Goal: Task Accomplishment & Management: Complete application form

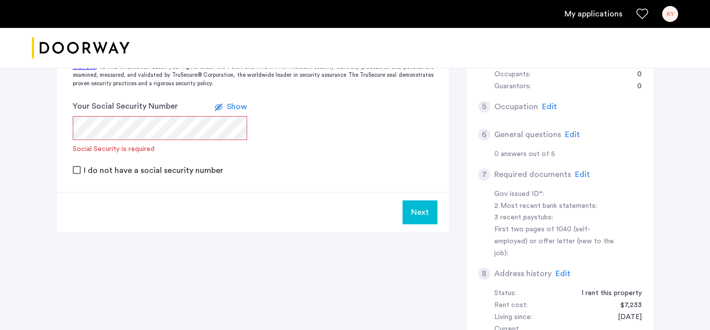
click at [318, 155] on form "Your Social Security Number Show Social Security is required I do not have a so…" at bounding box center [253, 138] width 393 height 76
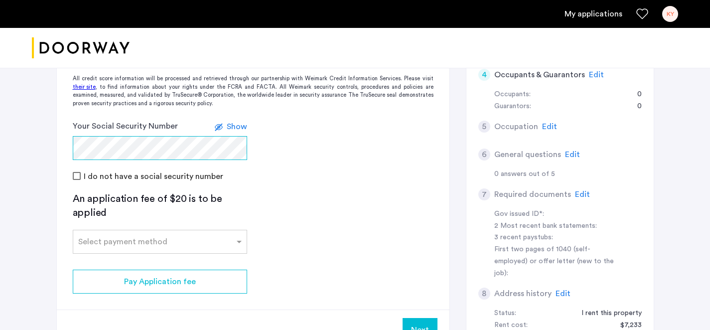
scroll to position [229, 0]
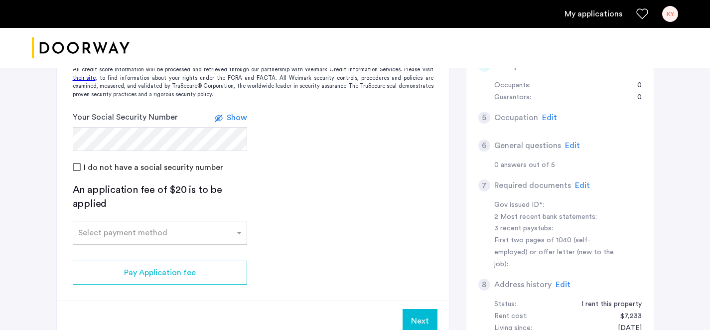
click at [215, 228] on input "text" at bounding box center [149, 230] width 143 height 7
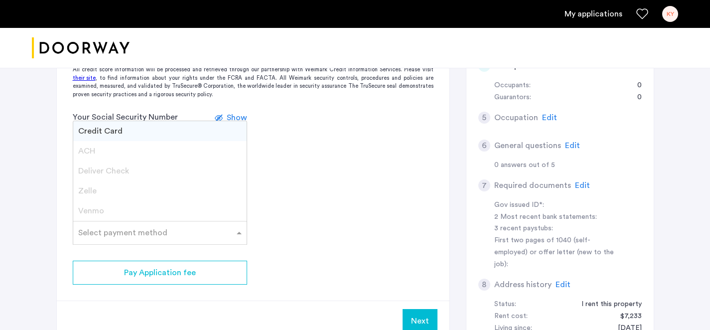
click at [203, 129] on div "Credit Card" at bounding box center [159, 131] width 173 height 20
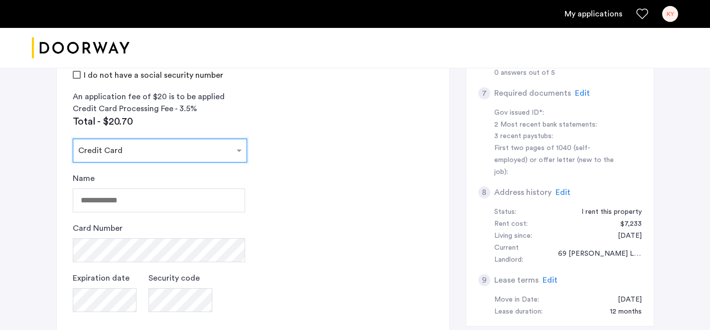
scroll to position [322, 0]
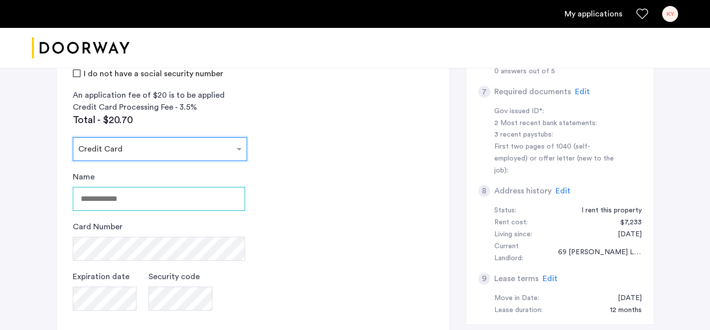
click at [178, 210] on input "Name" at bounding box center [159, 199] width 172 height 24
type input "**********"
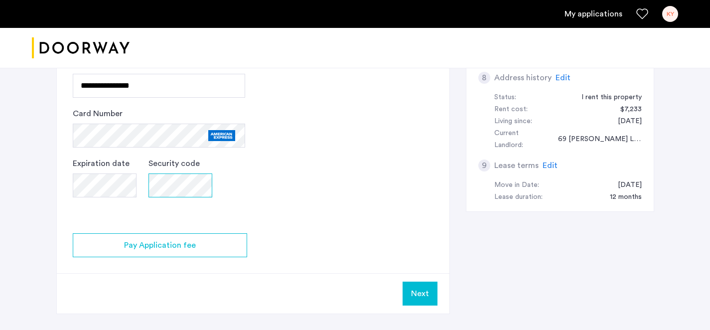
scroll to position [456, 0]
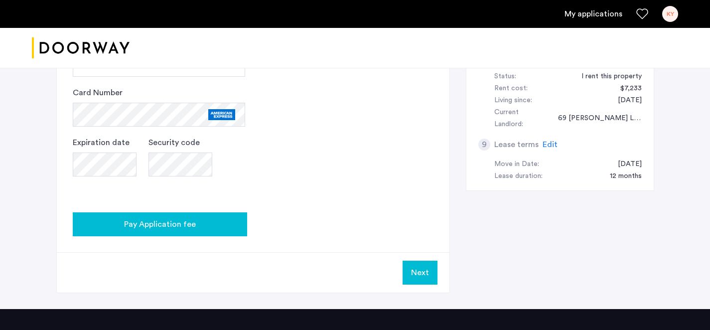
click at [172, 221] on span "Pay Application fee" at bounding box center [160, 224] width 72 height 12
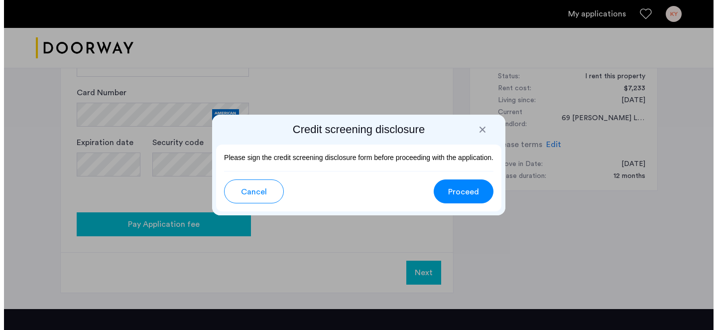
scroll to position [0, 0]
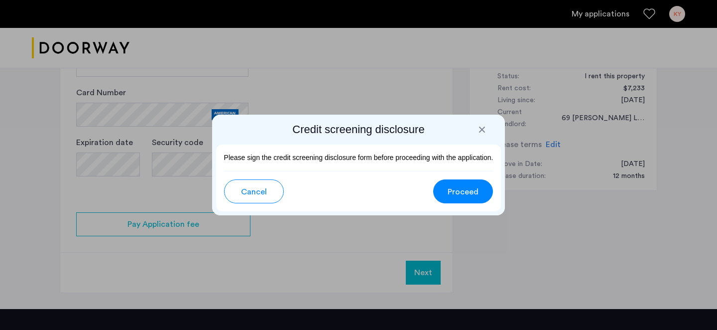
click at [465, 193] on span "Proceed" at bounding box center [463, 192] width 31 height 12
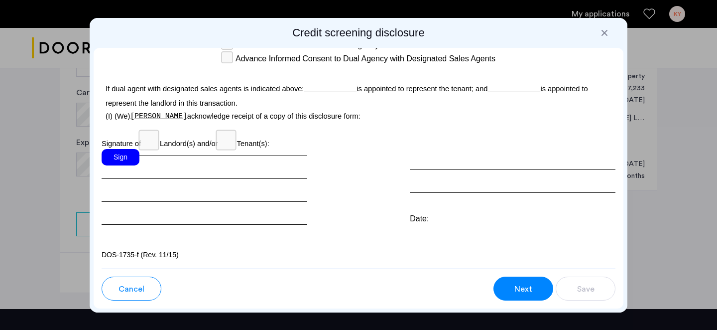
scroll to position [3020, 0]
click at [119, 161] on div "Sign" at bounding box center [121, 157] width 38 height 16
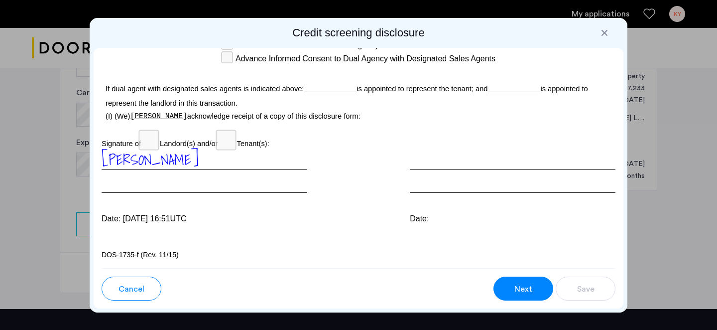
scroll to position [3030, 0]
click at [526, 285] on span "Next" at bounding box center [524, 289] width 18 height 12
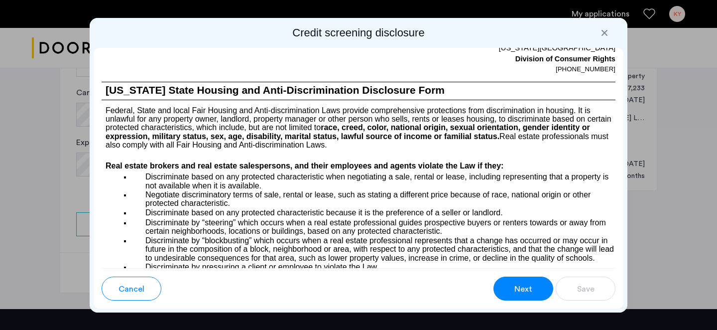
scroll to position [803, 0]
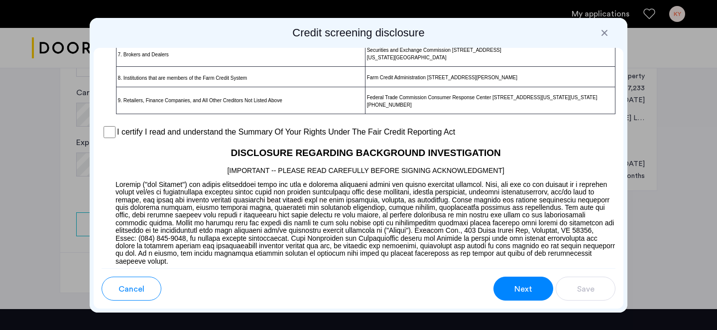
click at [102, 139] on div "I certify I read and understand the Summary Of Your Rights Under The Fair Credi…" at bounding box center [359, 132] width 514 height 15
click at [118, 138] on label "I certify I read and understand the Summary Of Your Rights Under The Fair Credi…" at bounding box center [286, 132] width 338 height 12
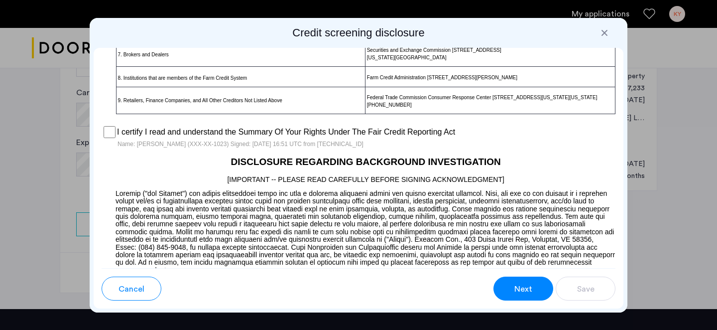
click at [532, 288] on span "Next" at bounding box center [524, 289] width 18 height 12
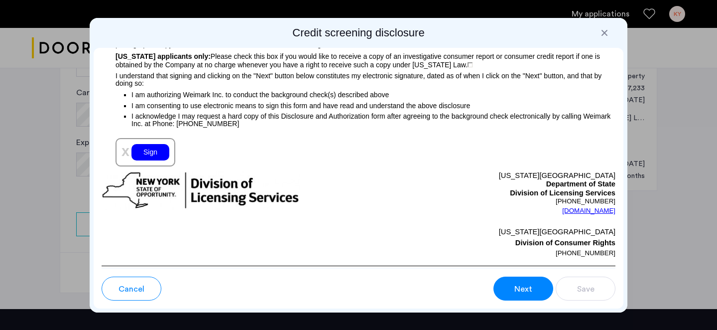
scroll to position [1168, 0]
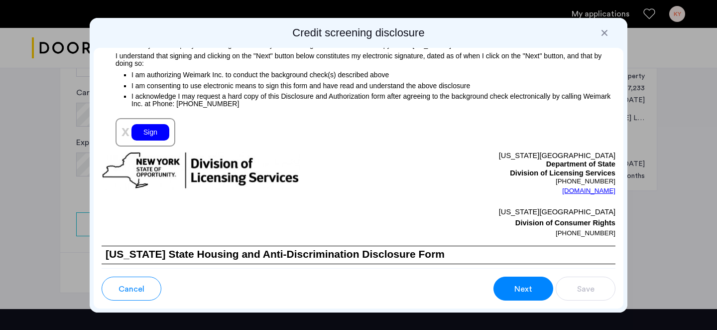
click at [141, 140] on div "Sign" at bounding box center [151, 132] width 38 height 16
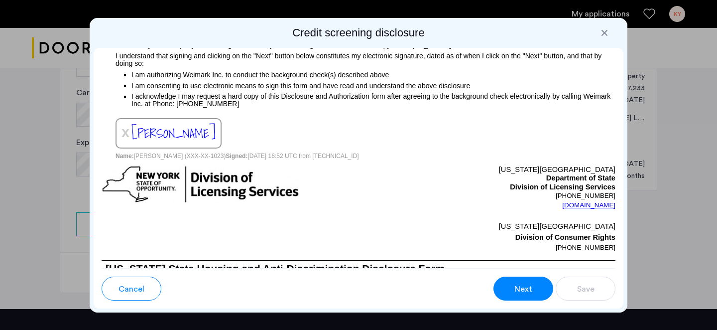
click at [529, 289] on span "Next" at bounding box center [524, 289] width 18 height 12
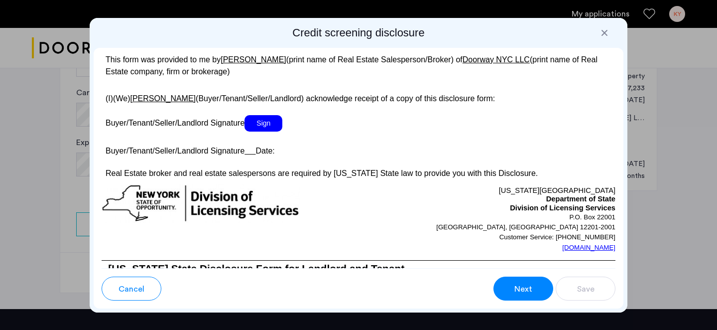
scroll to position [1908, 0]
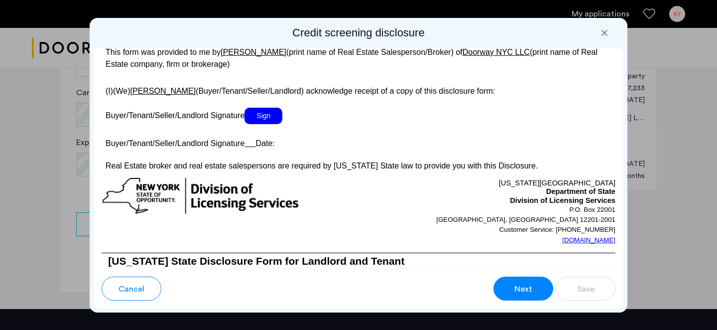
click at [273, 124] on span "Sign" at bounding box center [264, 116] width 38 height 16
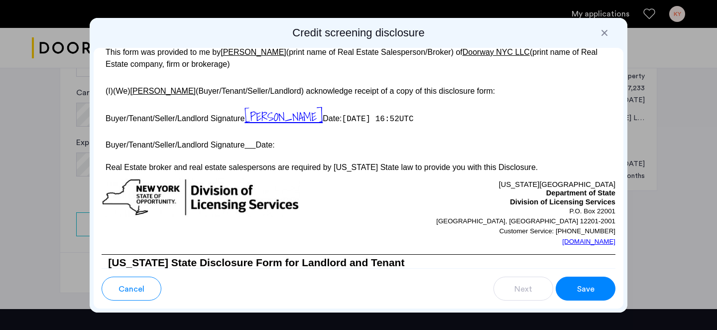
click at [567, 284] on button "Save" at bounding box center [586, 289] width 60 height 24
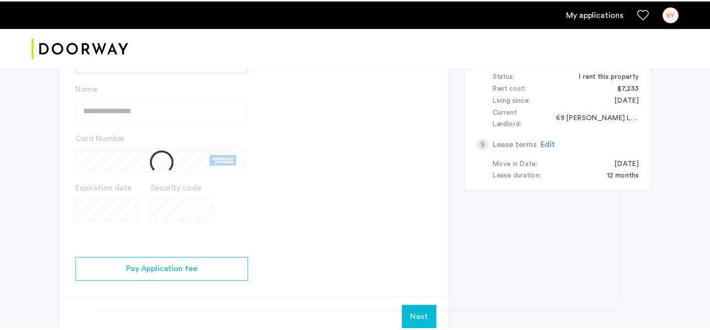
scroll to position [456, 0]
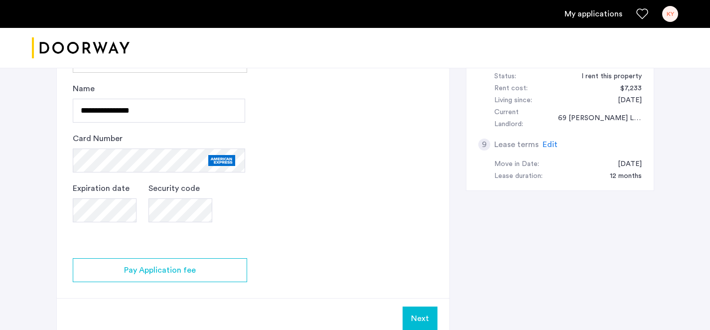
click at [345, 219] on app-credit-screening "2 Credit Screening & Application Fees Application Fees Please submit your appli…" at bounding box center [253, 12] width 393 height 654
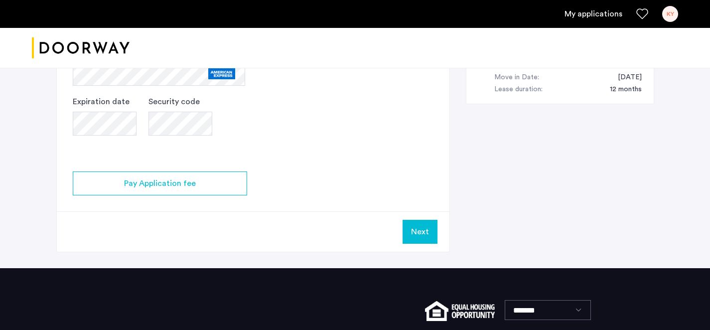
scroll to position [540, 0]
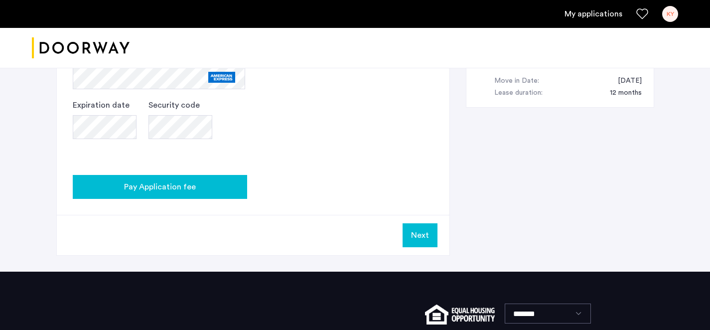
click at [213, 187] on div "Pay Application fee" at bounding box center [160, 187] width 158 height 12
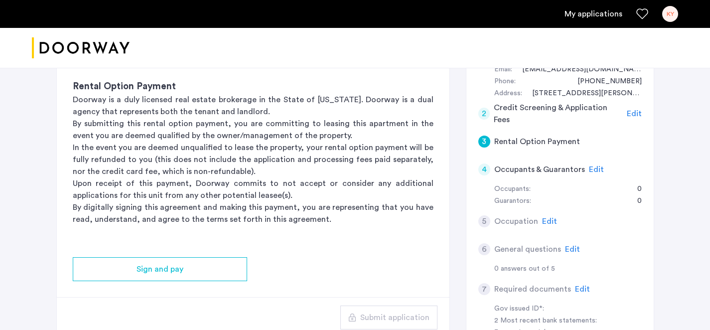
scroll to position [126, 0]
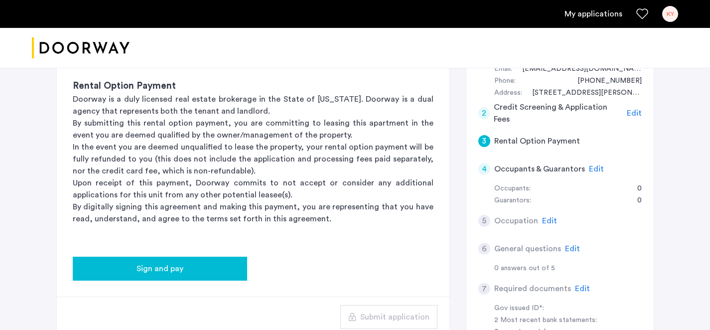
click at [140, 267] on span "Sign and pay" at bounding box center [160, 269] width 47 height 12
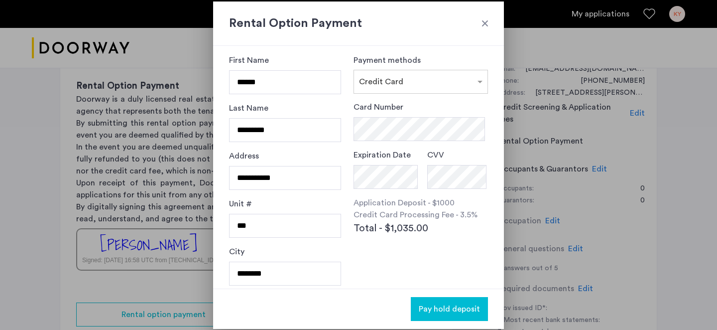
scroll to position [0, 0]
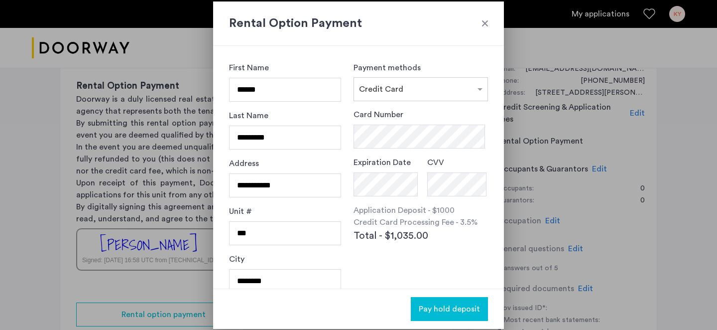
click at [369, 254] on div "Card Number Expiration Date CVV Application Deposit - $1000 Credit Card Process…" at bounding box center [421, 200] width 135 height 183
click at [446, 219] on p "Application Deposit - $1000" at bounding box center [421, 214] width 135 height 12
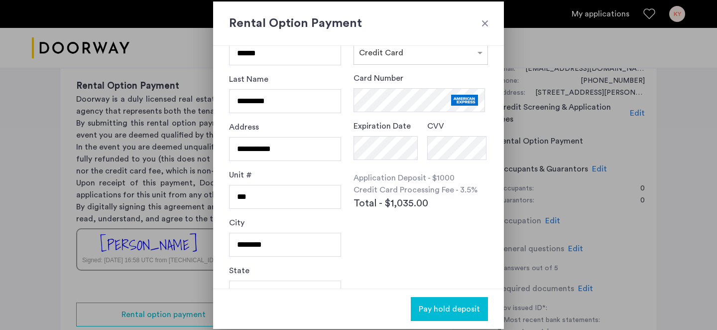
scroll to position [35, 0]
click at [453, 316] on button "Pay hold deposit" at bounding box center [449, 309] width 77 height 24
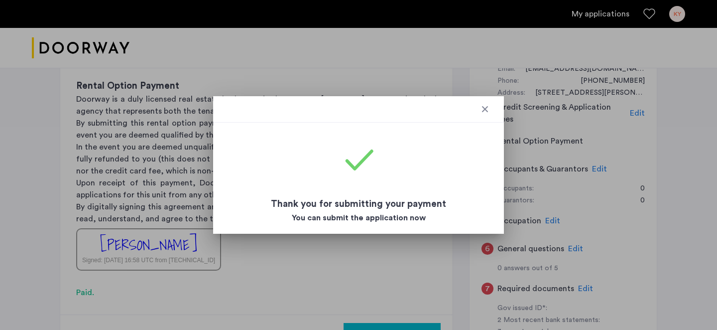
click at [483, 110] on div at bounding box center [485, 109] width 10 height 10
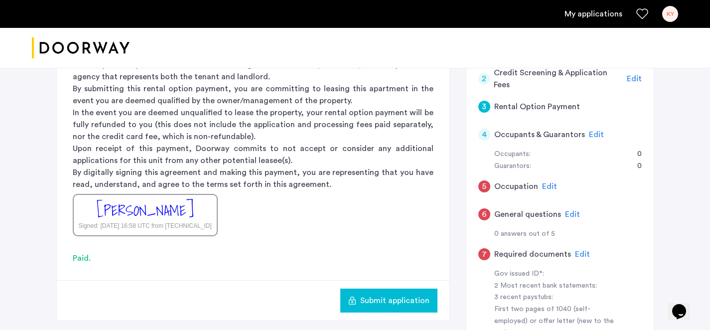
scroll to position [157, 0]
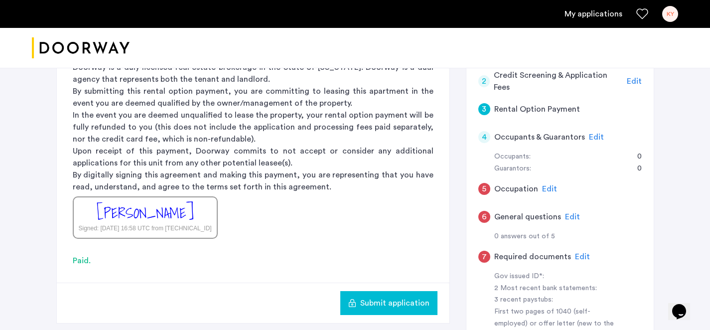
click at [550, 191] on span "Edit" at bounding box center [549, 189] width 15 height 8
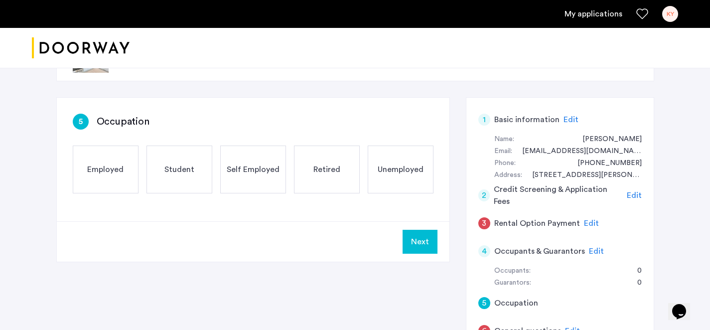
scroll to position [29, 0]
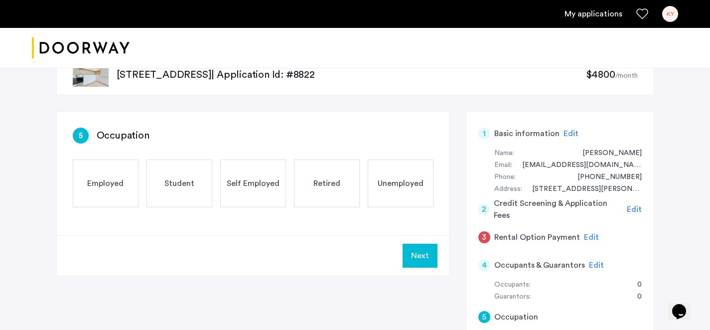
click at [105, 192] on div "Employed" at bounding box center [106, 183] width 66 height 48
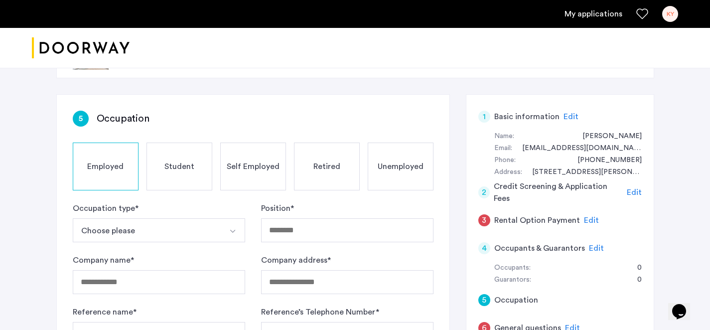
scroll to position [54, 0]
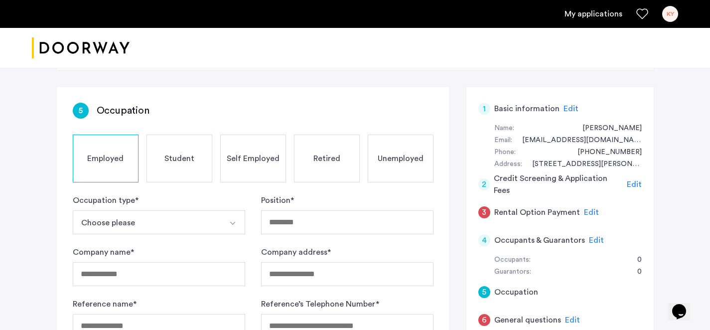
click at [179, 218] on button "Choose please" at bounding box center [147, 222] width 149 height 24
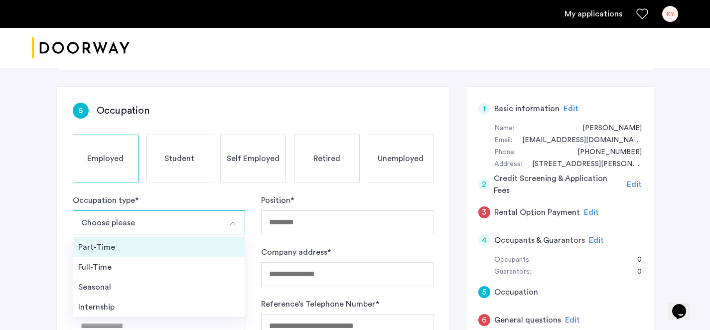
scroll to position [69, 0]
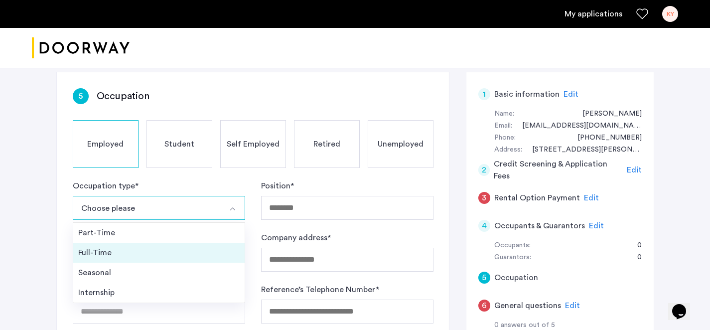
click at [167, 245] on li "Full-Time" at bounding box center [158, 253] width 171 height 20
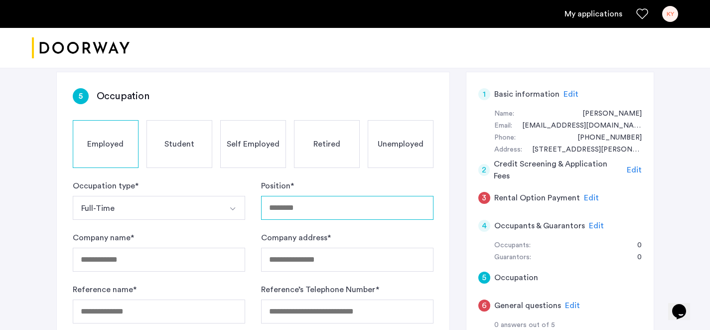
click at [279, 215] on input "Position *" at bounding box center [347, 208] width 172 height 24
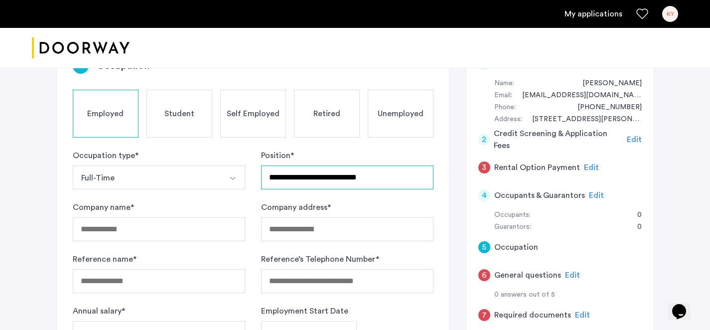
scroll to position [105, 0]
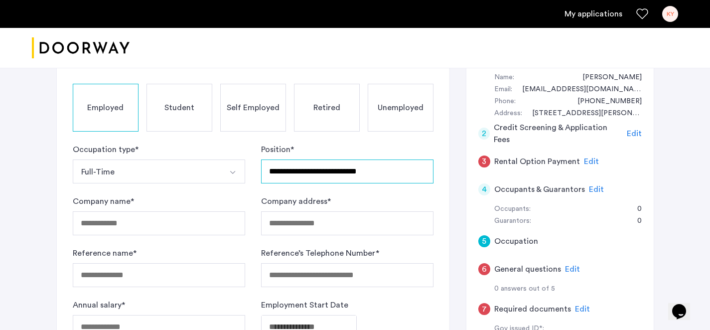
type input "**********"
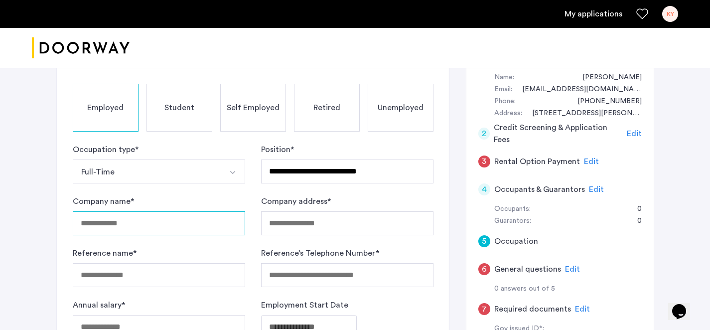
click at [199, 228] on input "Company name *" at bounding box center [159, 223] width 172 height 24
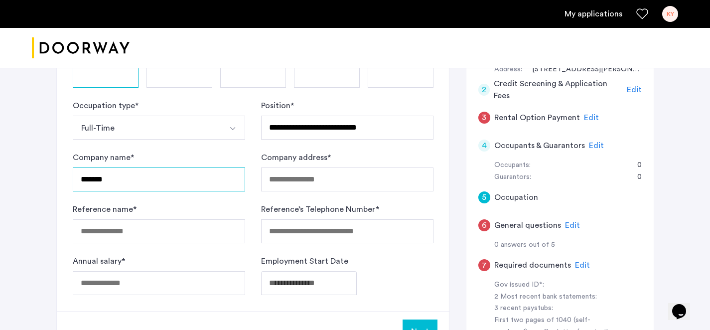
scroll to position [149, 0]
type input "*******"
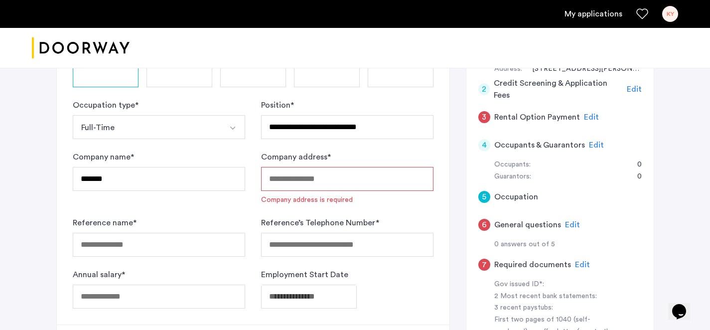
paste input "**********"
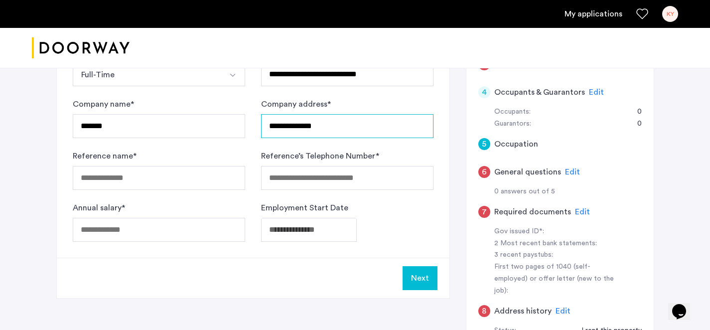
scroll to position [206, 0]
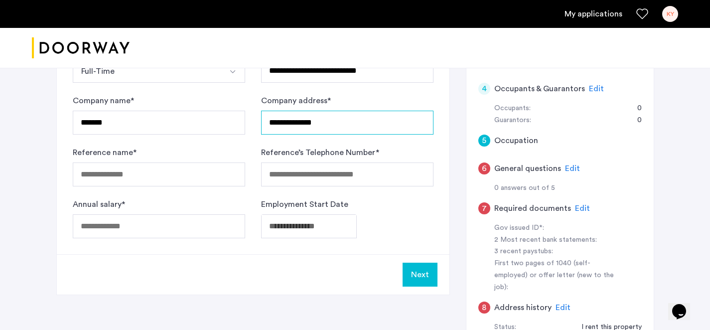
paste input "**********"
type input "**********"
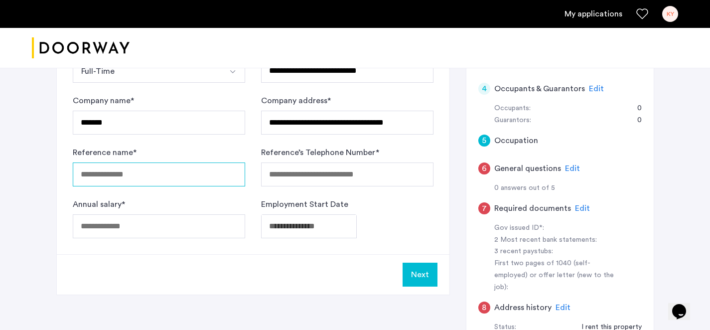
click at [152, 174] on input "Reference name *" at bounding box center [159, 174] width 172 height 24
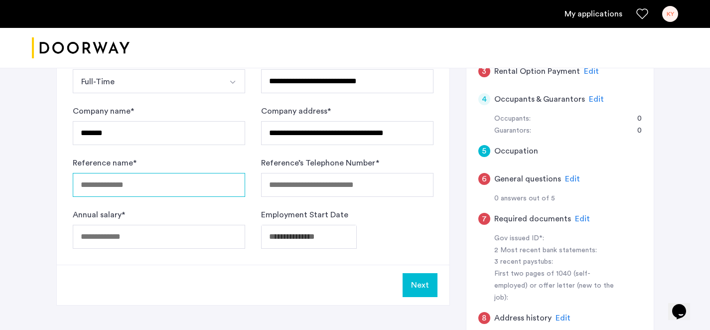
scroll to position [201, 0]
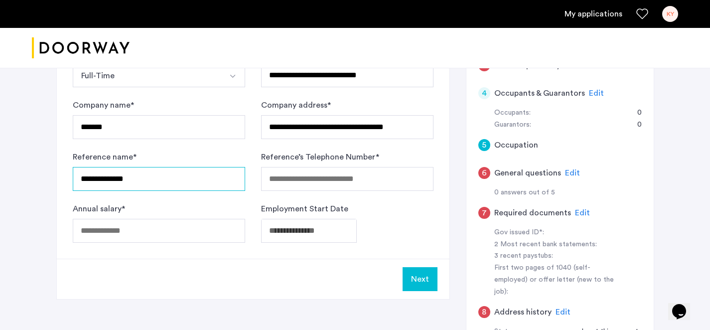
type input "**********"
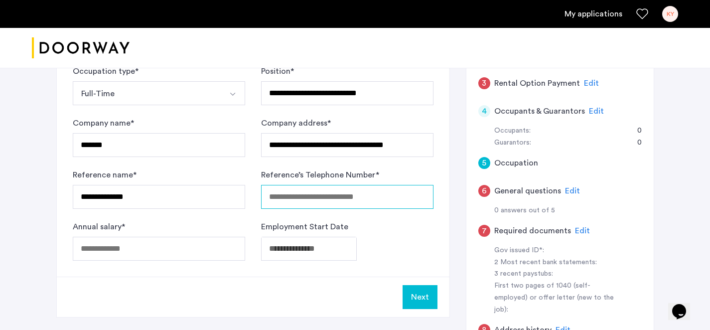
scroll to position [187, 0]
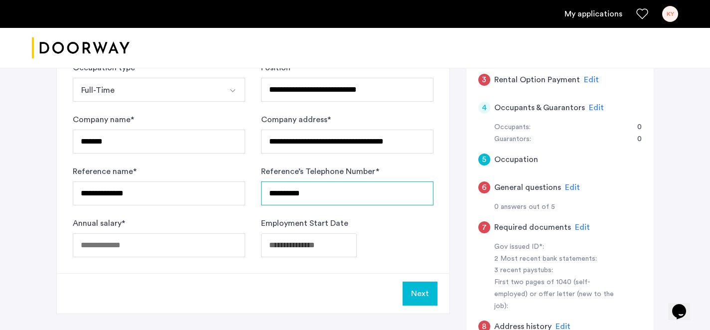
type input "**********"
click at [112, 246] on input "Annual salary *" at bounding box center [159, 245] width 172 height 24
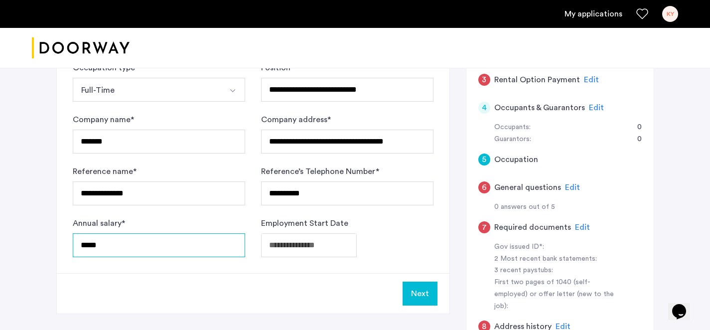
type input "*****"
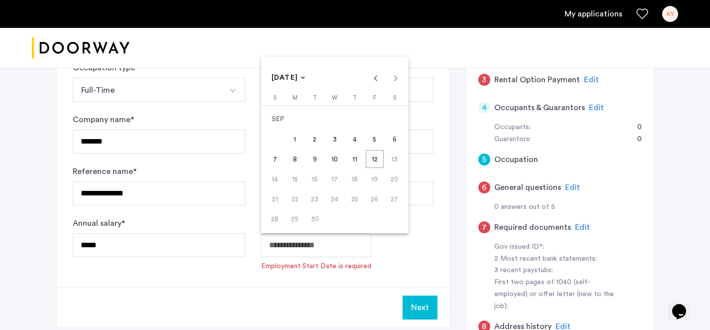
click at [339, 143] on span "3" at bounding box center [335, 139] width 18 height 18
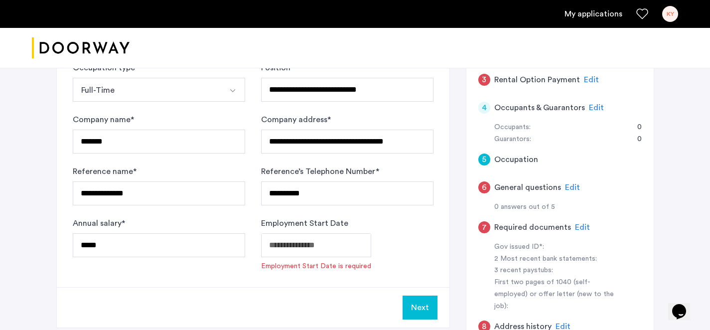
type input "**********"
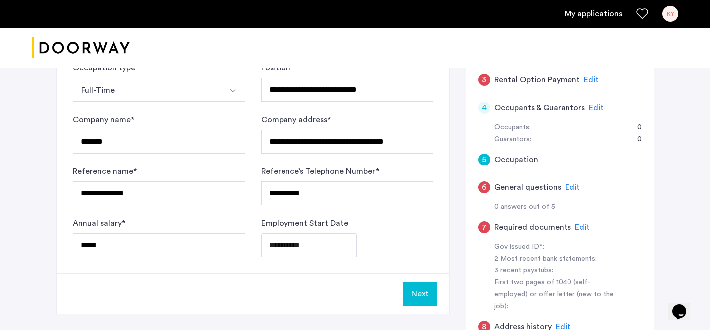
click at [423, 291] on button "Next" at bounding box center [420, 293] width 35 height 24
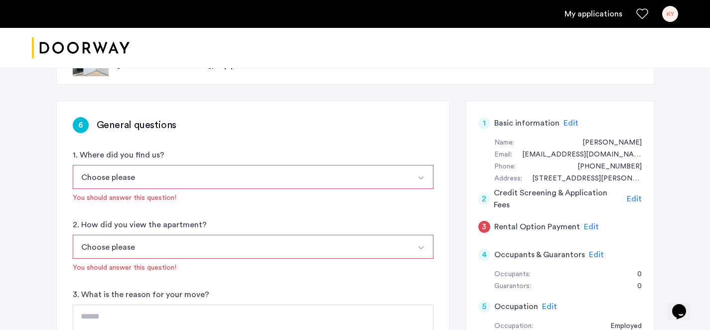
scroll to position [81, 0]
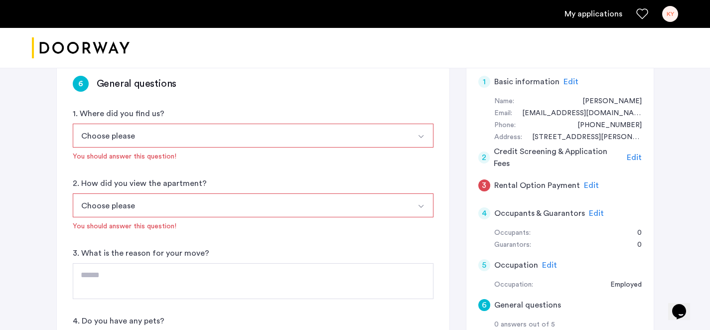
click at [288, 122] on div "1. Where did you find us? Choose please [DOMAIN_NAME][URL][DOMAIN_NAME] [DOMAIN…" at bounding box center [253, 135] width 361 height 54
click at [274, 141] on button "Choose please" at bounding box center [241, 136] width 337 height 24
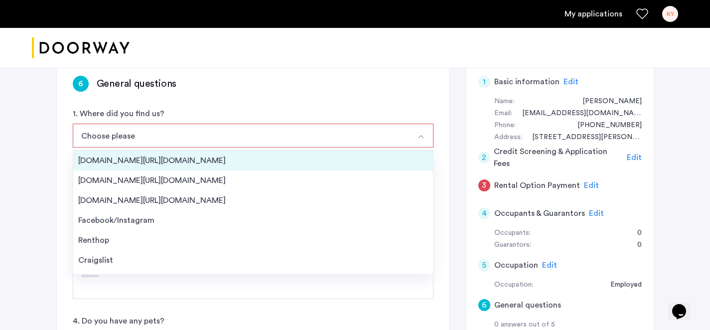
click at [221, 162] on div "[DOMAIN_NAME][URL][DOMAIN_NAME]" at bounding box center [253, 160] width 350 height 12
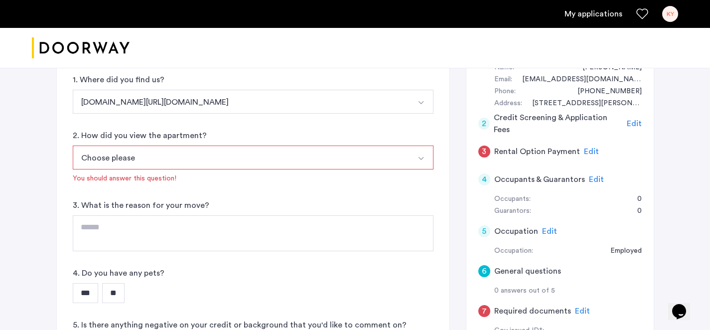
scroll to position [117, 0]
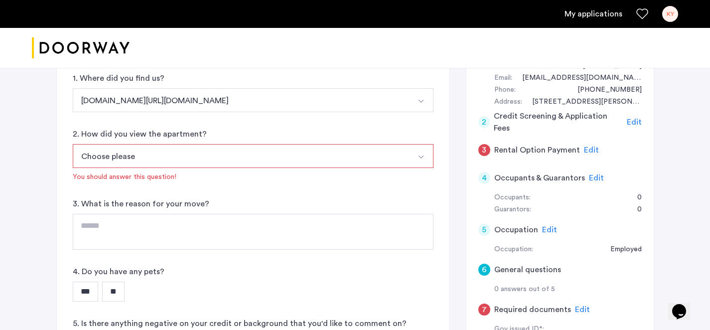
click at [221, 162] on button "Choose please" at bounding box center [241, 156] width 337 height 24
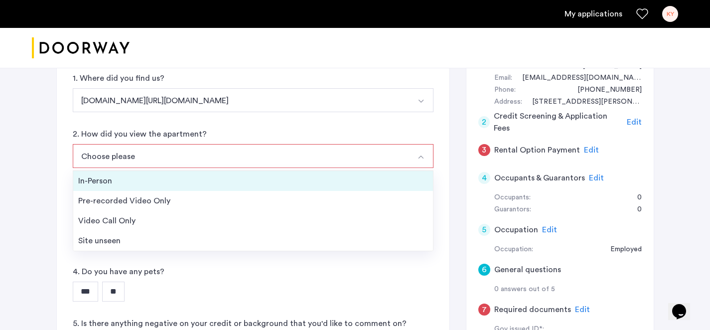
click at [211, 179] on div "In-Person" at bounding box center [253, 181] width 350 height 12
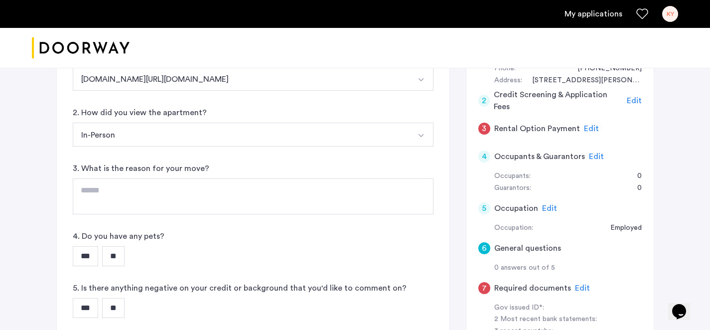
scroll to position [153, 0]
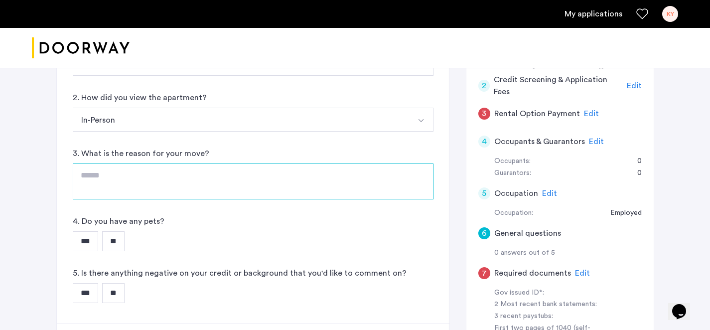
click at [210, 180] on textarea at bounding box center [253, 181] width 361 height 36
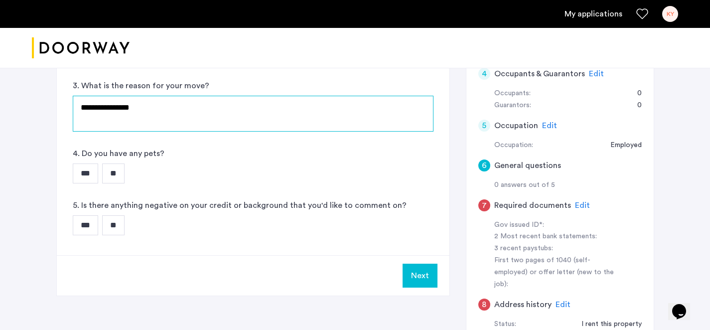
scroll to position [230, 0]
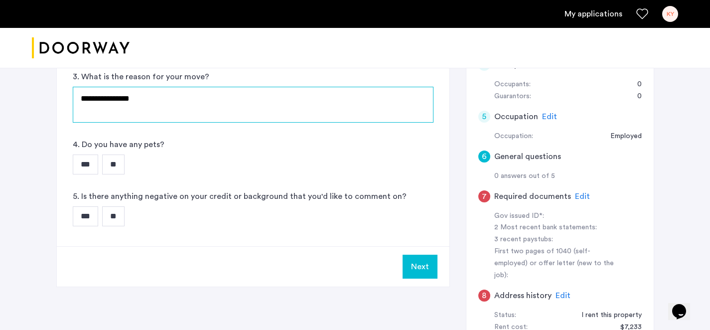
type textarea "**********"
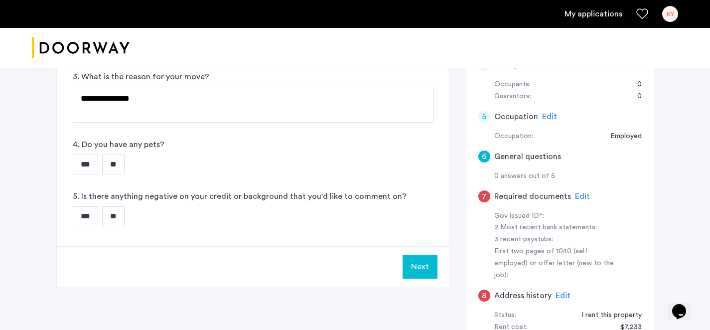
click at [125, 161] on input "**" at bounding box center [113, 164] width 22 height 20
click at [119, 225] on input "**" at bounding box center [113, 216] width 22 height 20
click at [423, 272] on button "Next" at bounding box center [420, 267] width 35 height 24
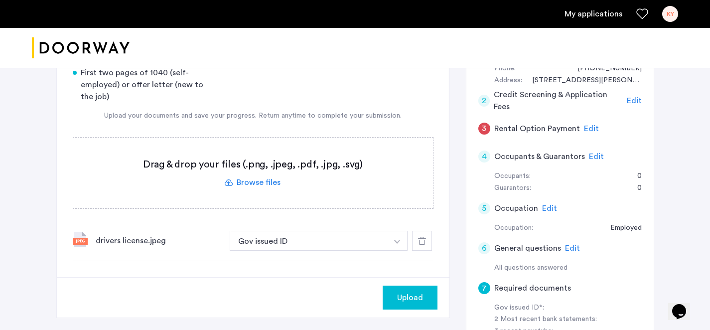
scroll to position [123, 0]
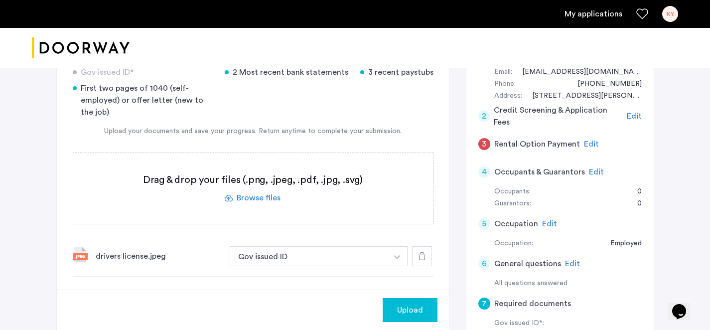
click at [25, 151] on div "[STREET_ADDRESS] | Application Id: #8822 $4800 /month 7 Required documents Gov …" at bounding box center [355, 248] width 710 height 607
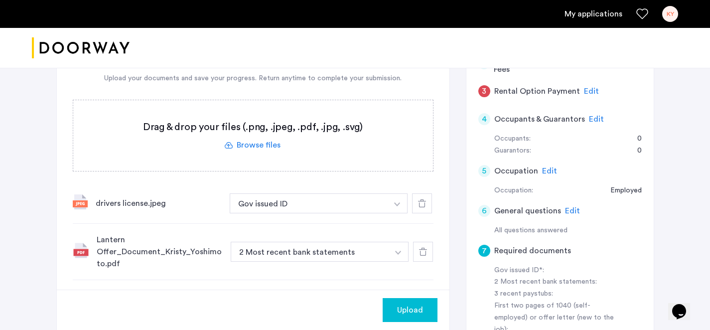
scroll to position [190, 0]
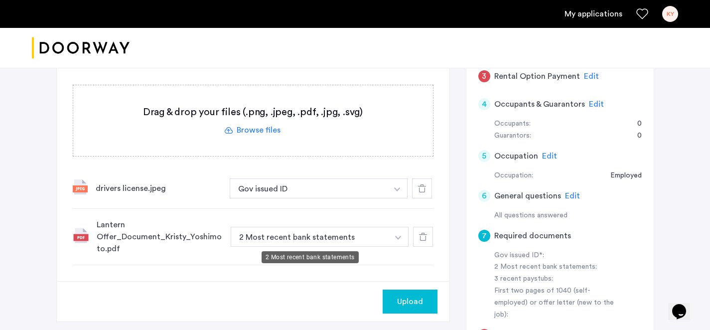
click at [347, 236] on button "2 Most recent bank statements" at bounding box center [310, 237] width 158 height 20
click at [400, 237] on img "button" at bounding box center [398, 238] width 6 height 4
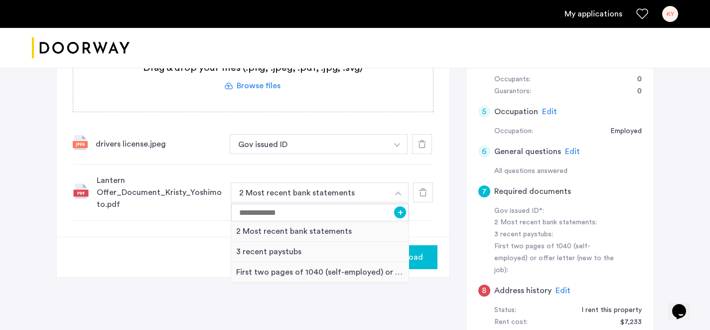
scroll to position [235, 0]
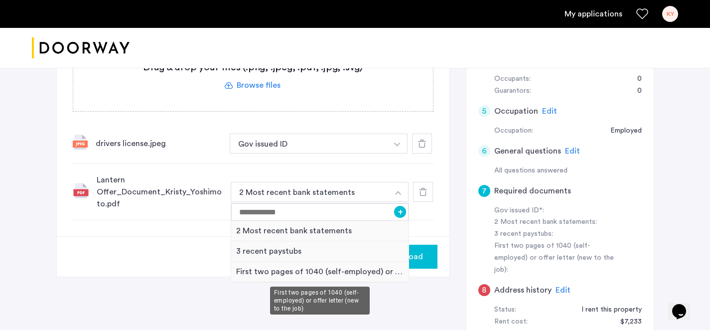
click at [337, 274] on div "First two pages of 1040 (self-employed) or offer letter (new to the job)" at bounding box center [320, 272] width 178 height 20
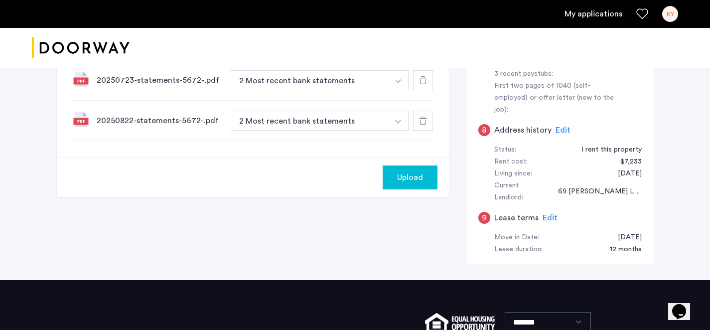
scroll to position [395, 0]
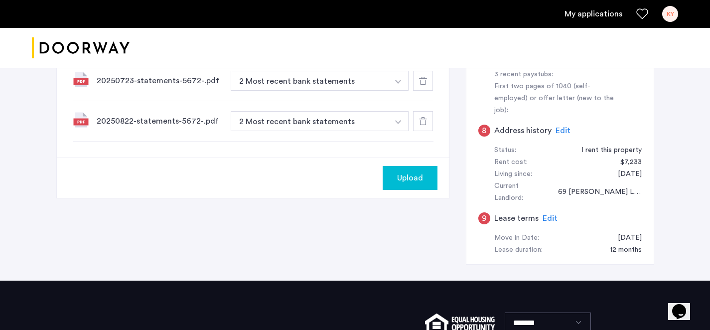
click at [395, 176] on div "Upload" at bounding box center [410, 178] width 39 height 12
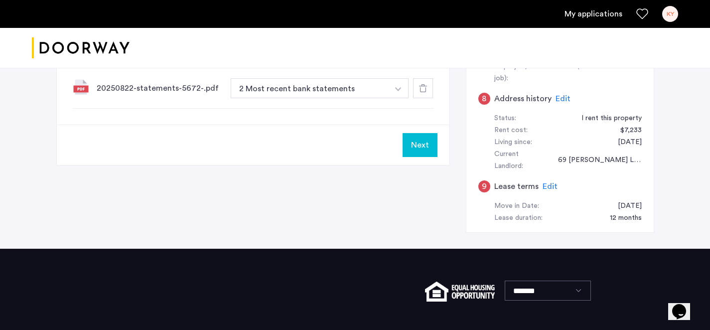
scroll to position [438, 0]
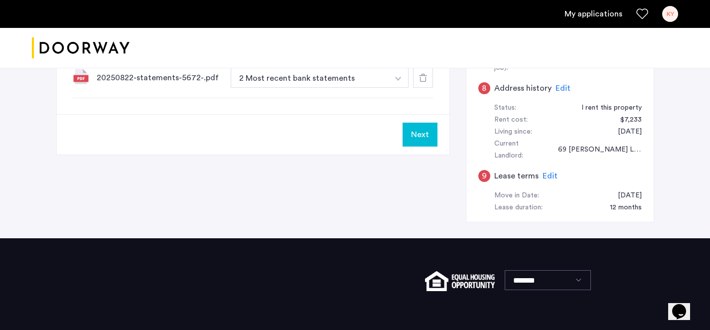
click at [420, 133] on button "Next" at bounding box center [420, 135] width 35 height 24
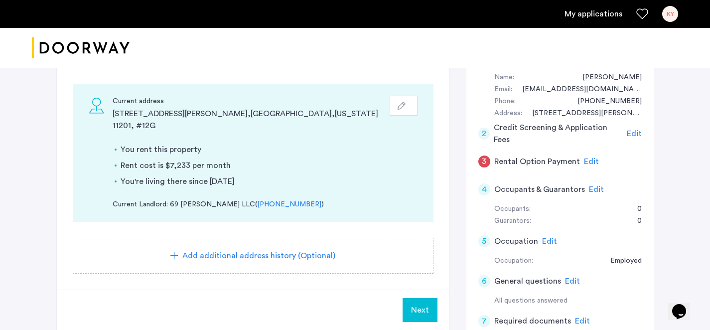
scroll to position [104, 0]
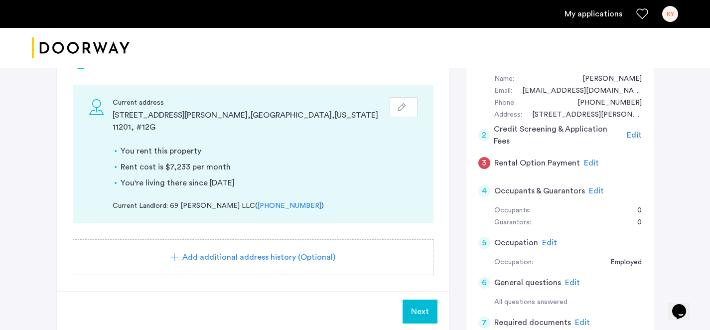
click at [416, 305] on span "Next" at bounding box center [420, 311] width 18 height 12
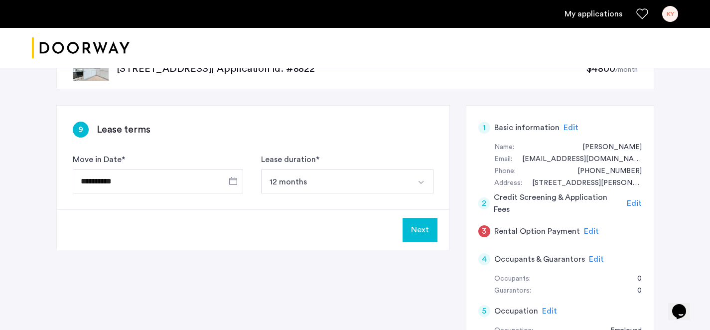
scroll to position [38, 0]
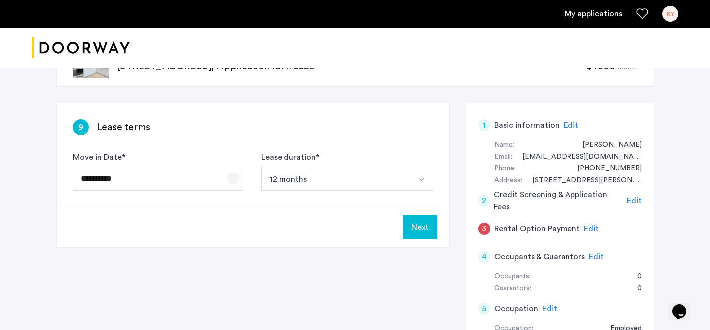
click at [235, 177] on span "Open calendar" at bounding box center [233, 178] width 24 height 24
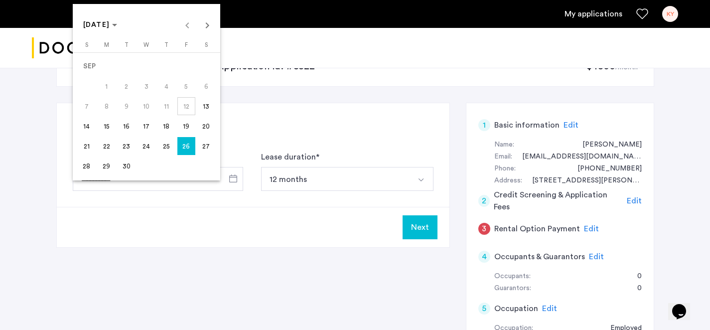
click at [235, 232] on div at bounding box center [355, 165] width 710 height 330
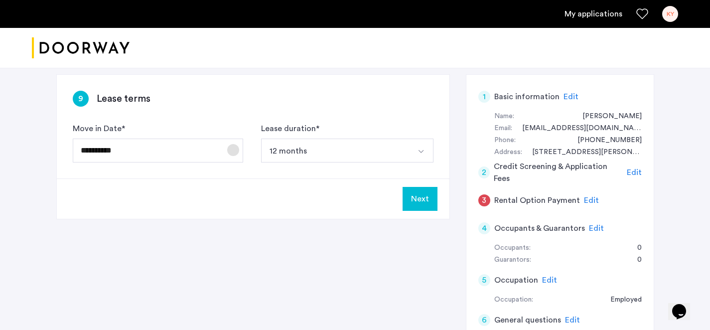
scroll to position [41, 0]
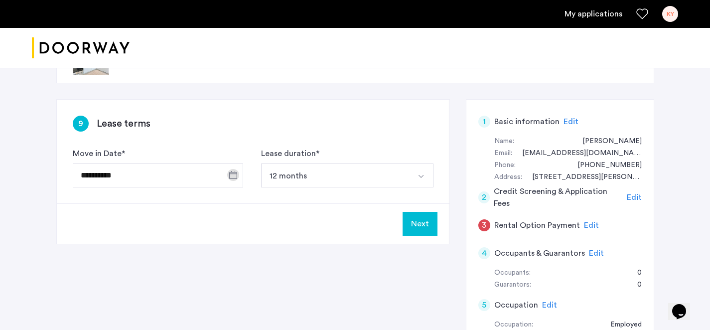
click at [330, 170] on button "12 months" at bounding box center [335, 175] width 149 height 24
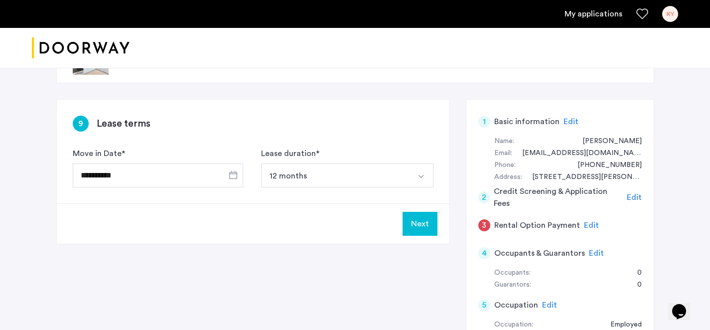
click at [421, 227] on button "Next" at bounding box center [420, 224] width 35 height 24
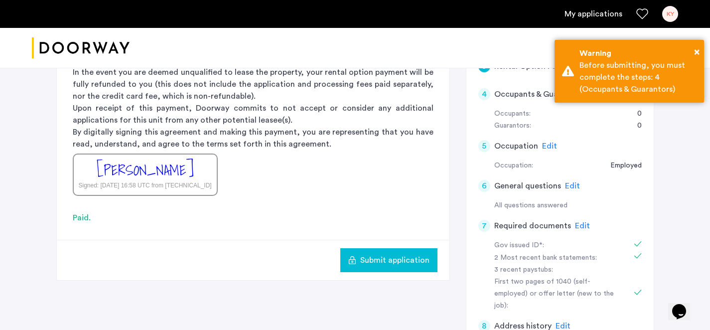
scroll to position [171, 0]
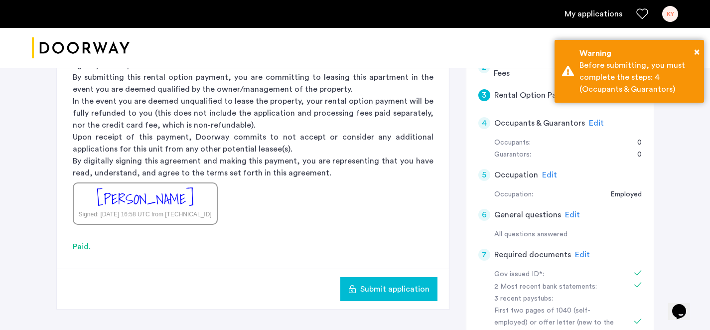
click at [595, 125] on span "Edit" at bounding box center [596, 123] width 15 height 8
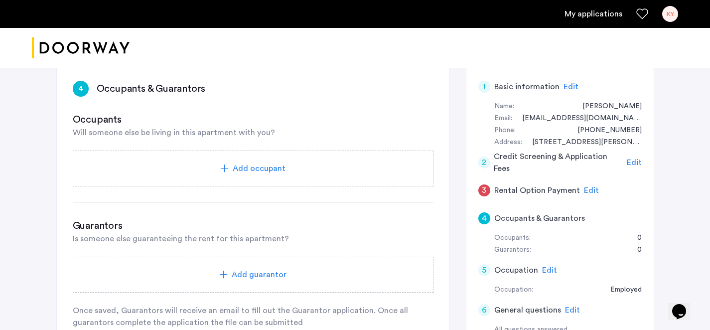
scroll to position [73, 0]
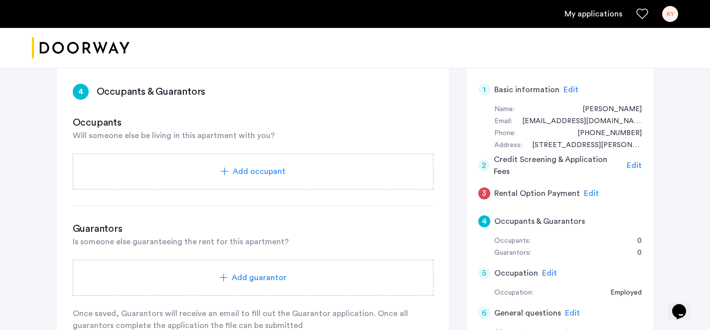
click at [294, 177] on div "Add occupant" at bounding box center [253, 171] width 361 height 36
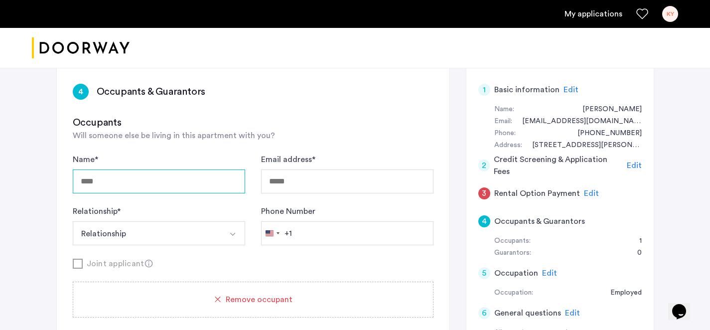
click at [193, 188] on input "Name *" at bounding box center [159, 181] width 172 height 24
type input "*********"
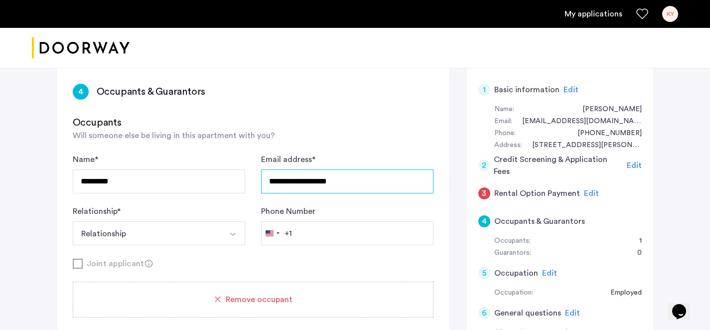
type input "**********"
click at [141, 235] on button "Relationship" at bounding box center [147, 233] width 149 height 24
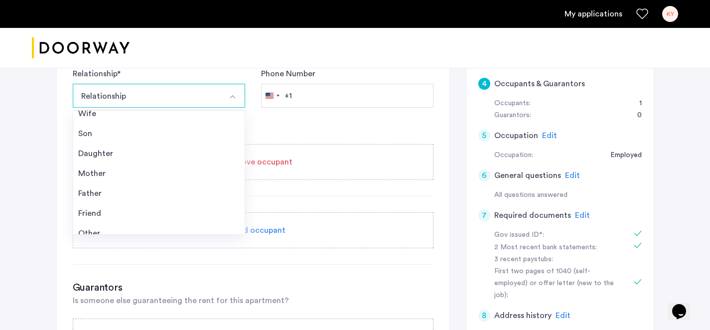
scroll to position [36, 0]
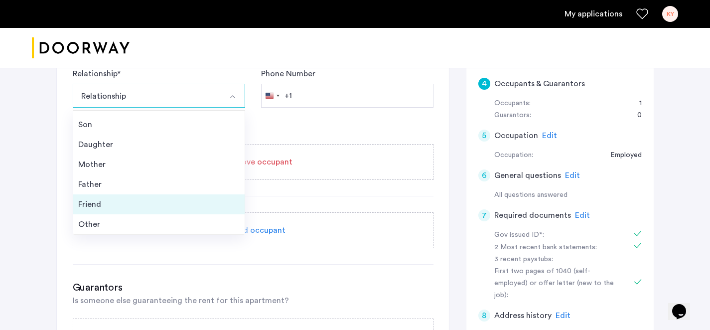
click at [155, 209] on div "Friend" at bounding box center [158, 204] width 161 height 12
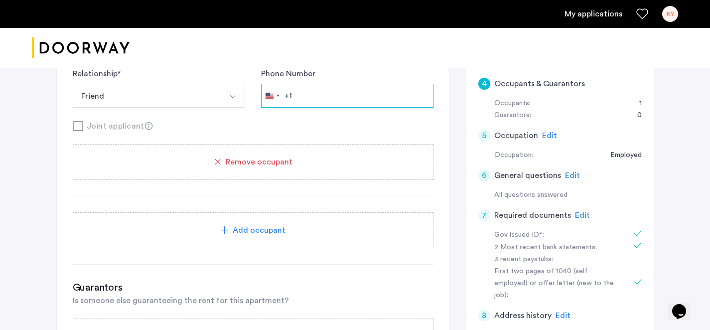
click at [311, 96] on input "Phone Number" at bounding box center [347, 96] width 172 height 24
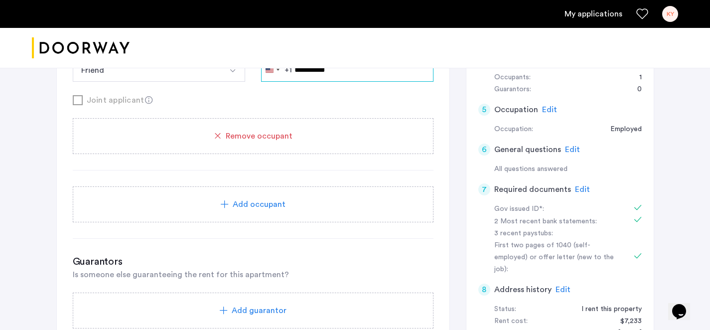
scroll to position [246, 0]
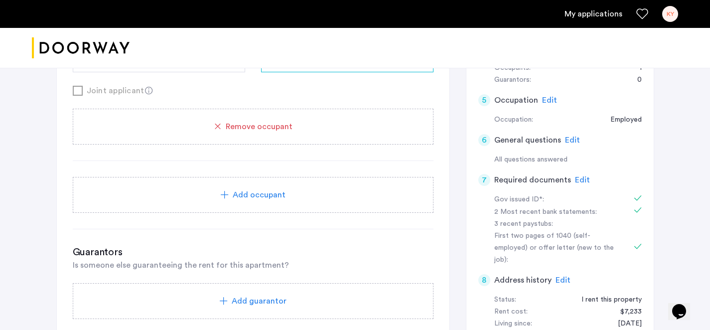
type input "**********"
click at [320, 97] on div "**********" at bounding box center [253, 71] width 361 height 180
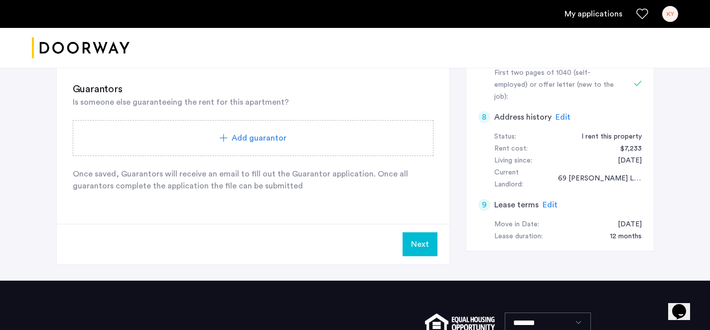
scroll to position [410, 0]
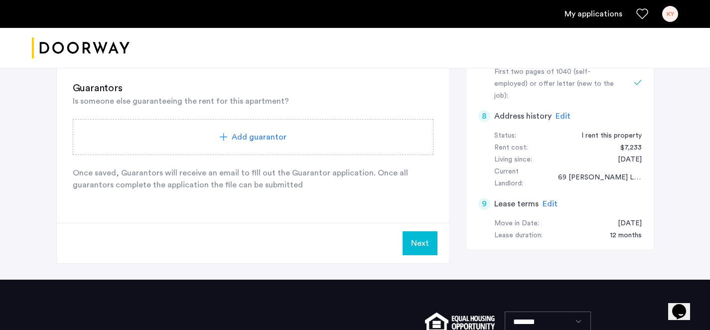
click at [417, 243] on button "Next" at bounding box center [420, 243] width 35 height 24
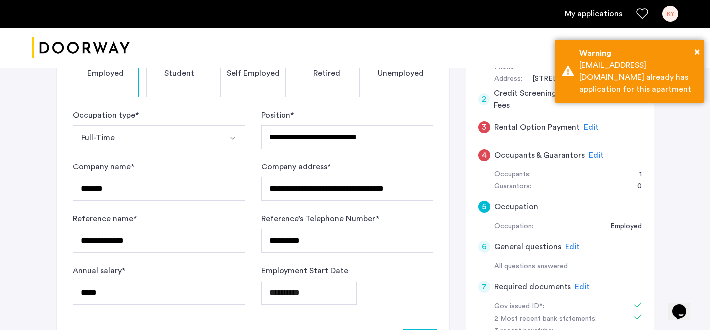
scroll to position [140, 0]
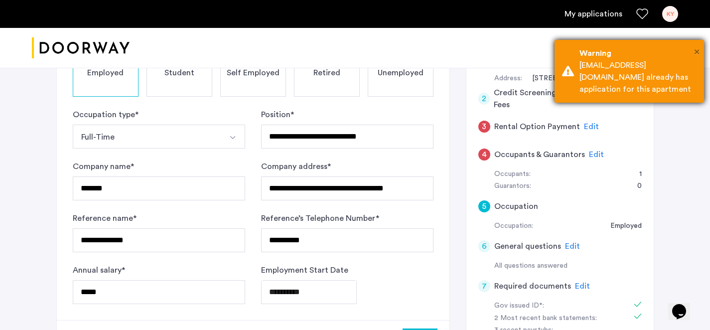
click at [694, 51] on span "×" at bounding box center [696, 52] width 5 height 10
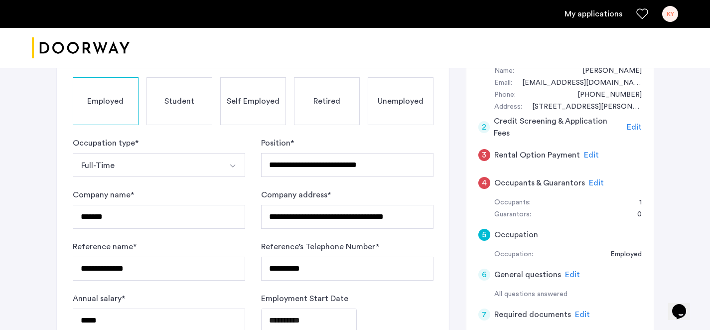
scroll to position [121, 0]
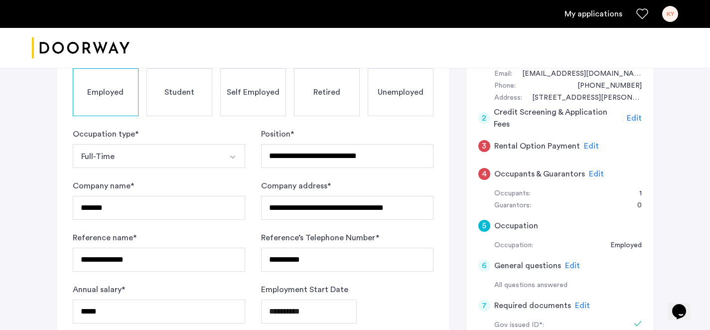
click at [588, 147] on span "Edit" at bounding box center [591, 146] width 15 height 8
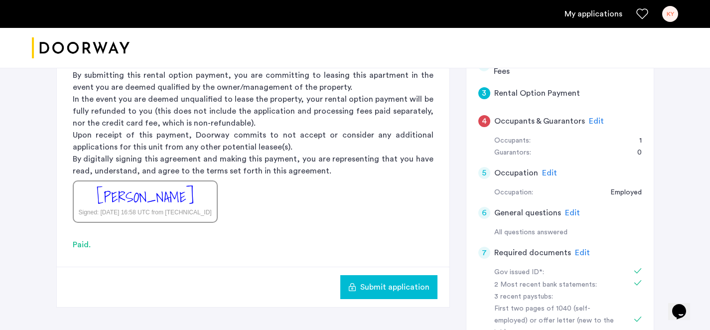
scroll to position [166, 0]
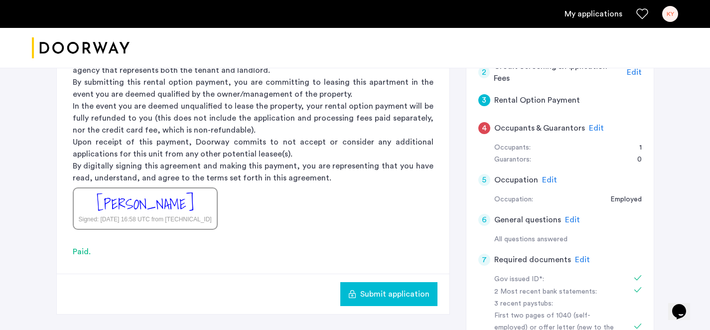
click at [597, 126] on span "Edit" at bounding box center [596, 128] width 15 height 8
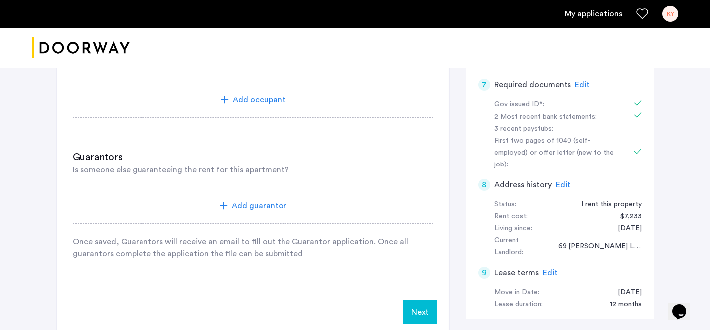
scroll to position [349, 0]
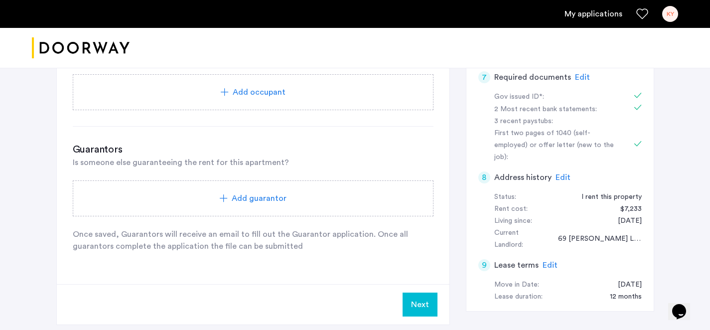
click at [560, 173] on span "Edit" at bounding box center [562, 177] width 15 height 8
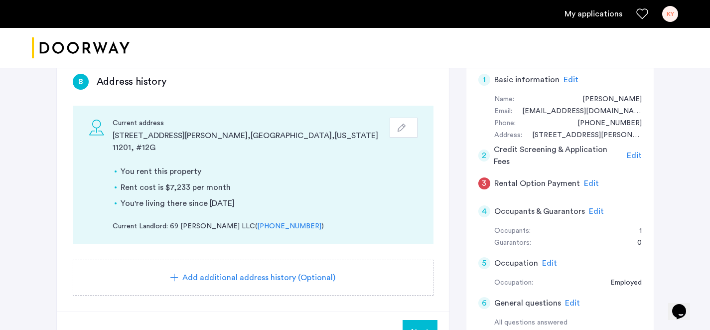
scroll to position [152, 0]
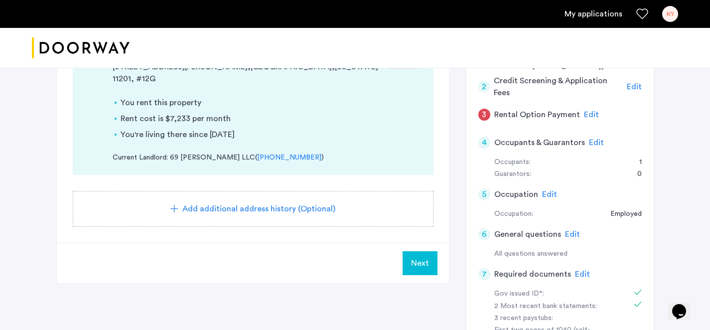
click at [277, 203] on span "Add additional address history (Optional)" at bounding box center [258, 209] width 153 height 12
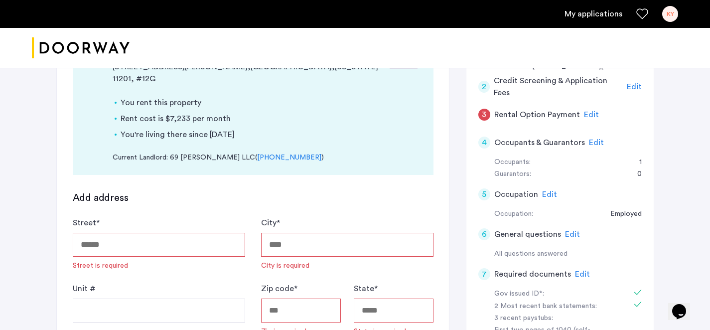
click at [150, 241] on input "Street *" at bounding box center [159, 245] width 172 height 24
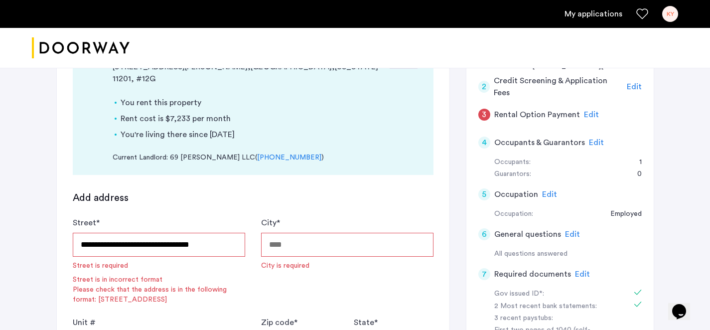
type input "**********"
type input "********"
type input "*****"
type input "**"
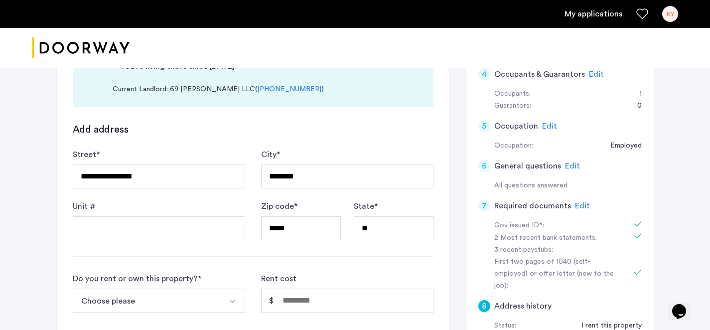
scroll to position [228, 0]
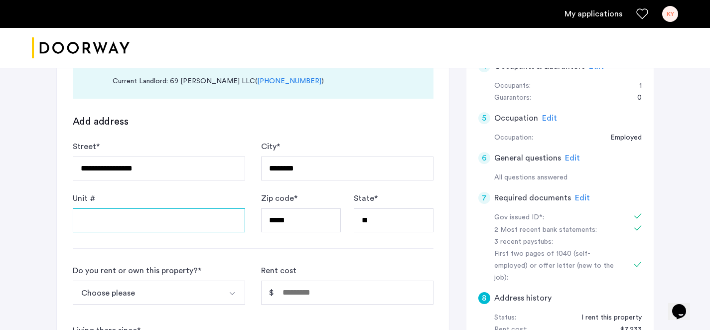
click at [177, 219] on input "Unit #" at bounding box center [159, 220] width 172 height 24
click at [57, 214] on div "**********" at bounding box center [253, 293] width 393 height 761
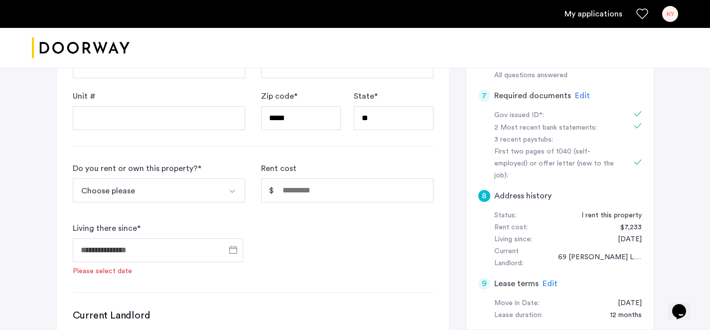
scroll to position [331, 0]
click at [120, 178] on button "Choose please" at bounding box center [147, 190] width 149 height 24
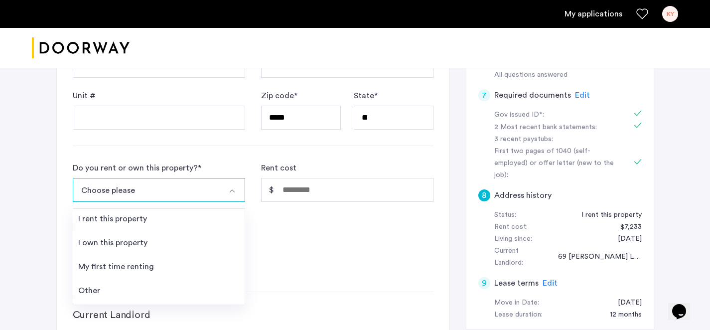
click at [23, 218] on div "**********" at bounding box center [355, 182] width 710 height 891
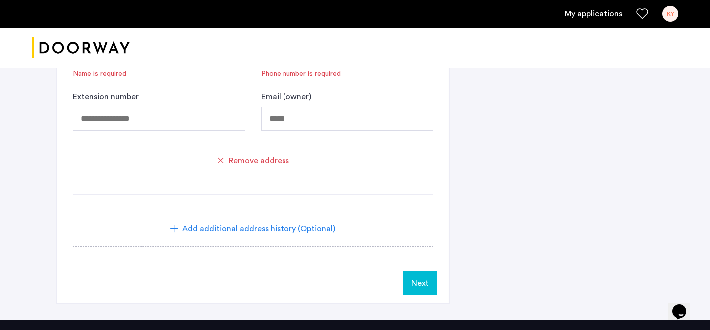
scroll to position [636, 0]
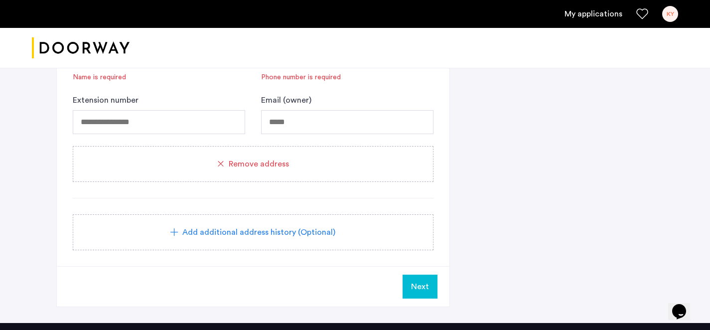
click at [299, 163] on div "Remove address" at bounding box center [253, 164] width 361 height 36
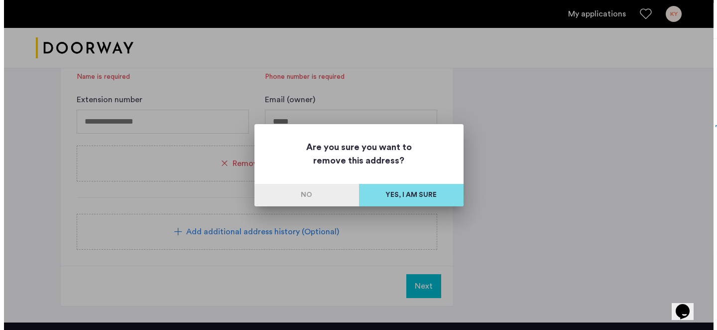
scroll to position [0, 0]
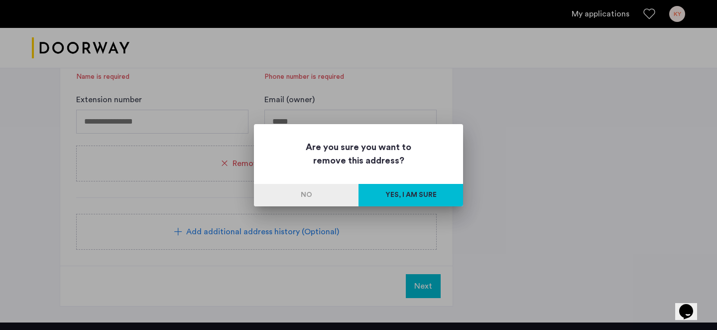
click at [388, 193] on button "Yes, I am sure" at bounding box center [411, 195] width 105 height 22
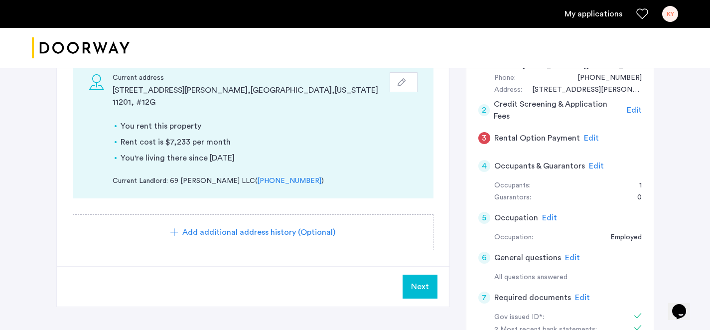
scroll to position [139, 0]
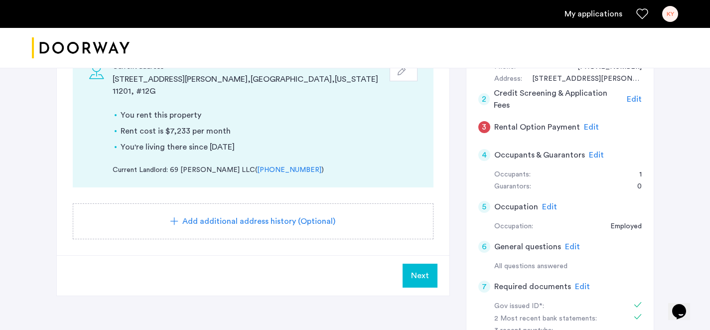
click at [414, 270] on span "Next" at bounding box center [420, 276] width 18 height 12
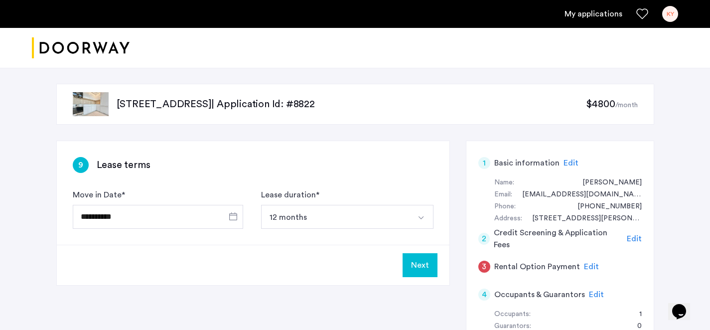
click at [414, 273] on button "Next" at bounding box center [420, 265] width 35 height 24
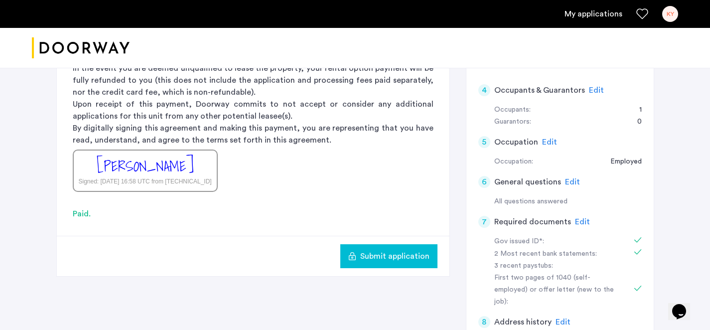
scroll to position [203, 0]
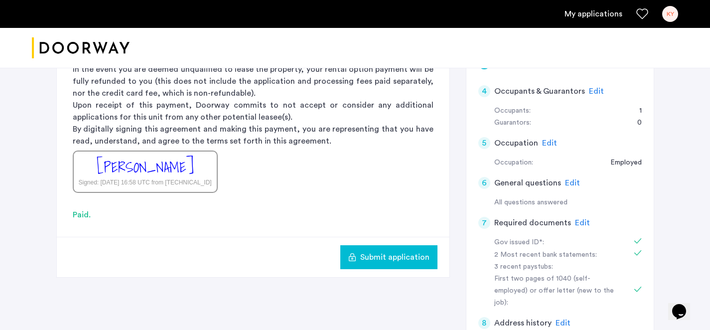
click at [386, 261] on span "Submit application" at bounding box center [394, 257] width 69 height 12
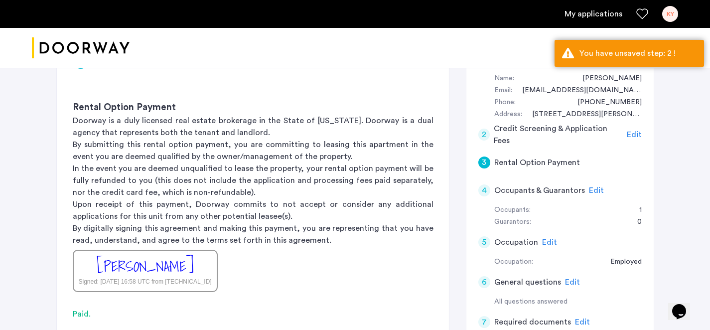
scroll to position [83, 0]
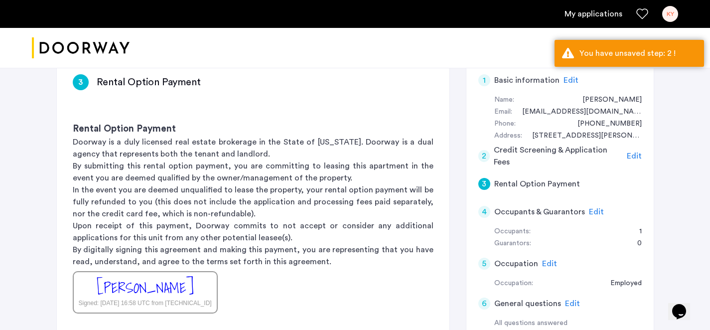
click at [638, 160] on span "Edit" at bounding box center [634, 156] width 15 height 8
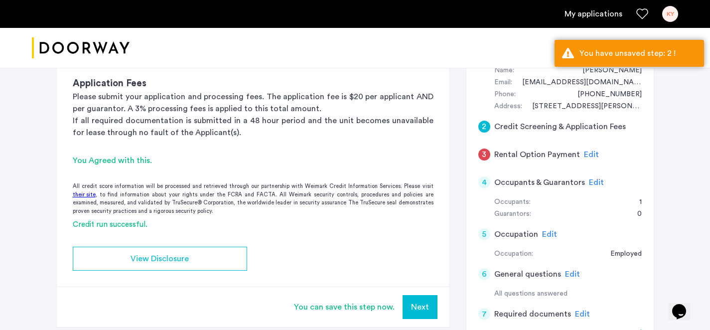
scroll to position [102, 0]
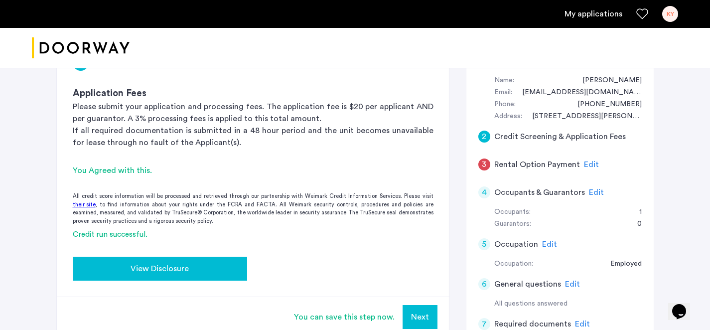
click at [167, 272] on span "View Disclosure" at bounding box center [160, 269] width 58 height 12
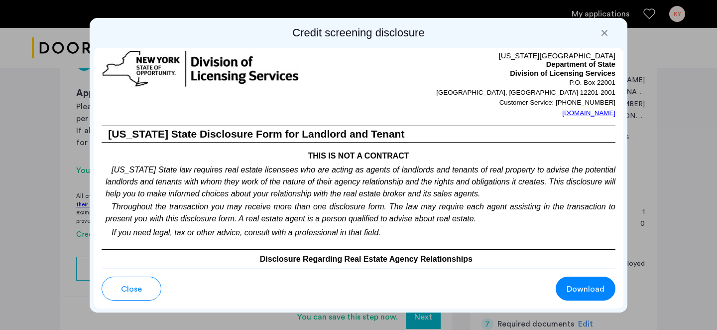
scroll to position [2178, 0]
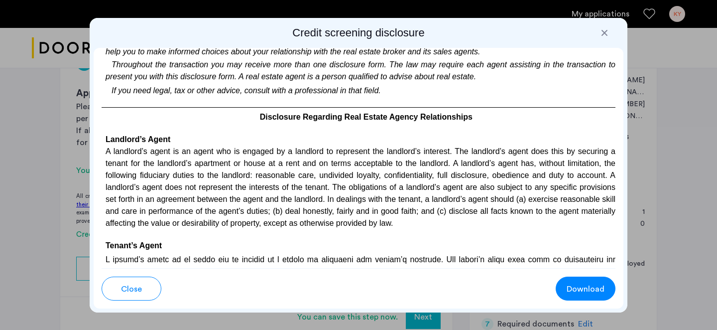
click at [599, 27] on h2 "Credit screening disclosure" at bounding box center [359, 33] width 530 height 14
click at [602, 36] on div at bounding box center [605, 33] width 10 height 10
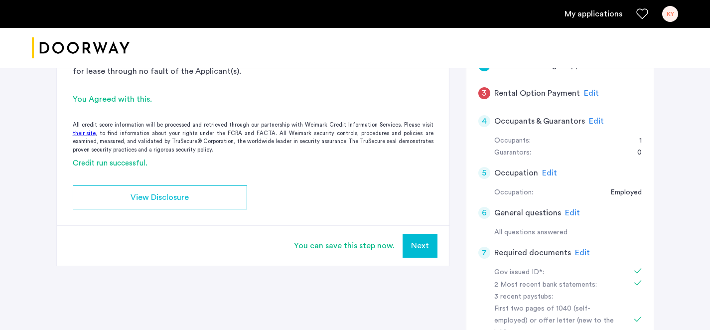
scroll to position [180, 0]
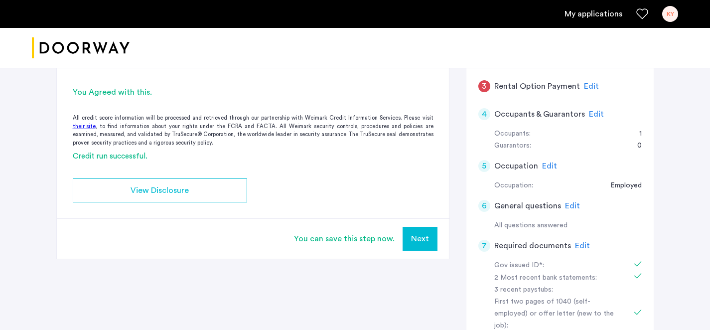
click at [416, 243] on button "Next" at bounding box center [420, 239] width 35 height 24
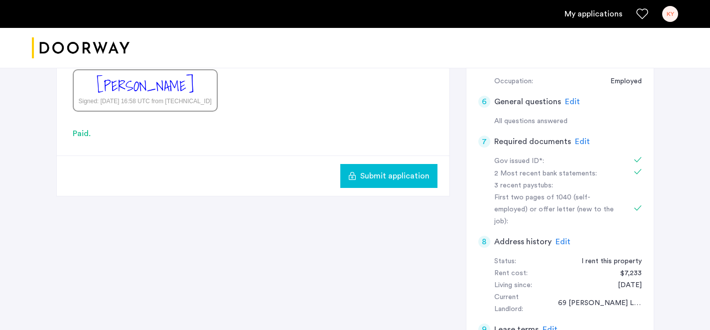
scroll to position [265, 0]
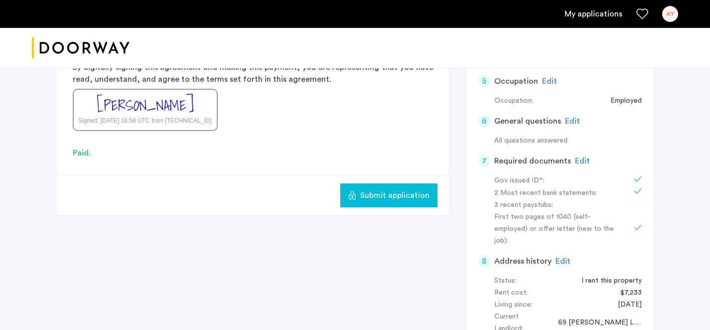
click at [399, 195] on span "Submit application" at bounding box center [394, 195] width 69 height 12
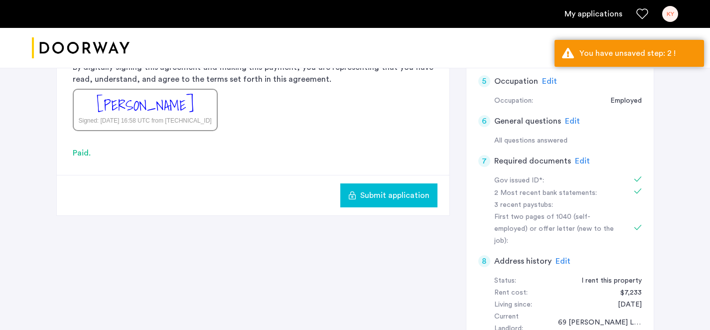
click at [399, 195] on span "Submit application" at bounding box center [394, 195] width 69 height 12
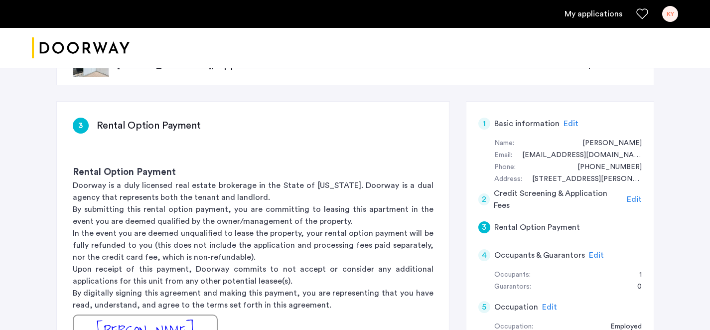
scroll to position [44, 0]
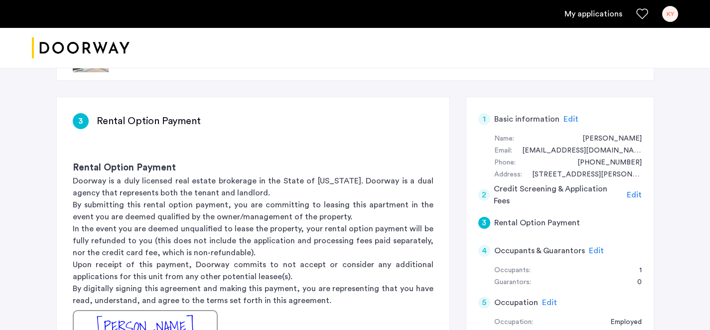
click at [634, 194] on span "Edit" at bounding box center [634, 195] width 15 height 8
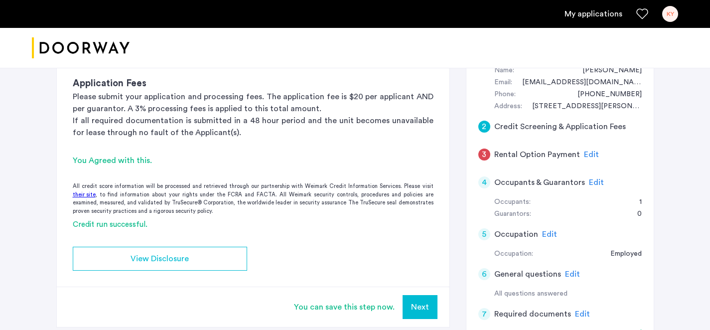
scroll to position [109, 0]
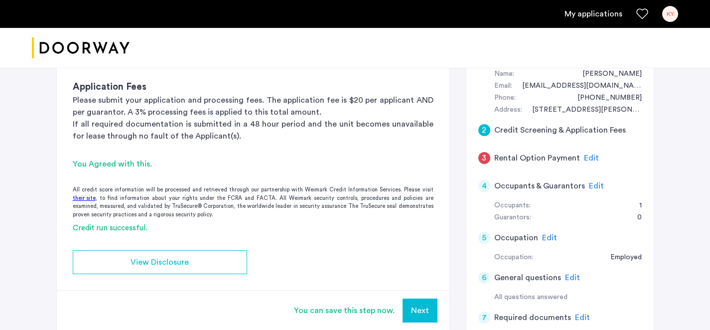
click at [586, 163] on div "Edit" at bounding box center [591, 158] width 15 height 12
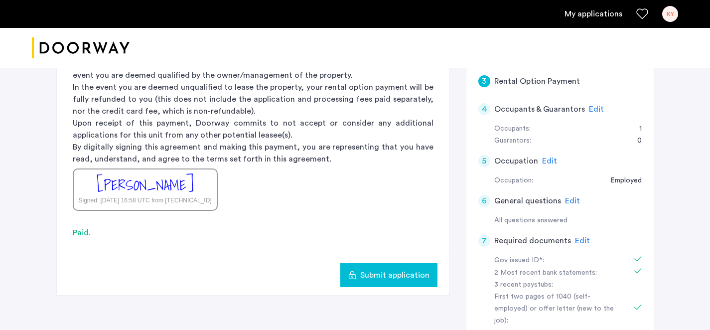
scroll to position [208, 0]
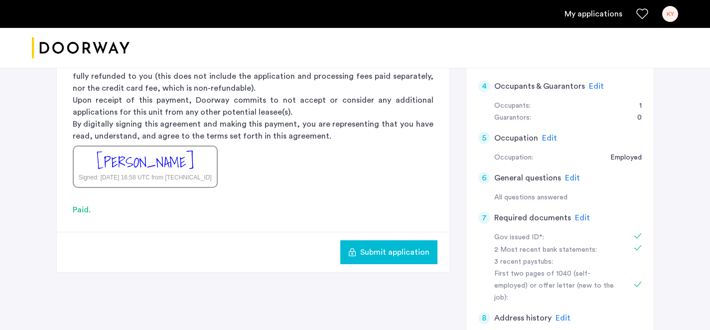
click at [372, 248] on span "Submit application" at bounding box center [394, 252] width 69 height 12
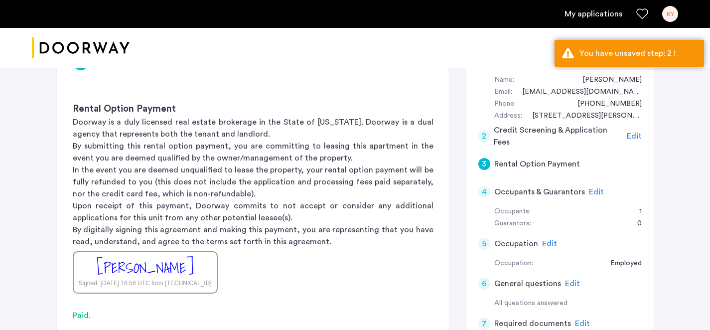
scroll to position [99, 0]
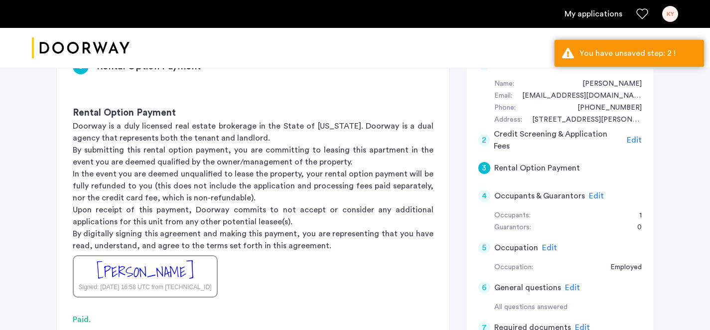
click at [635, 142] on span "Edit" at bounding box center [634, 140] width 15 height 8
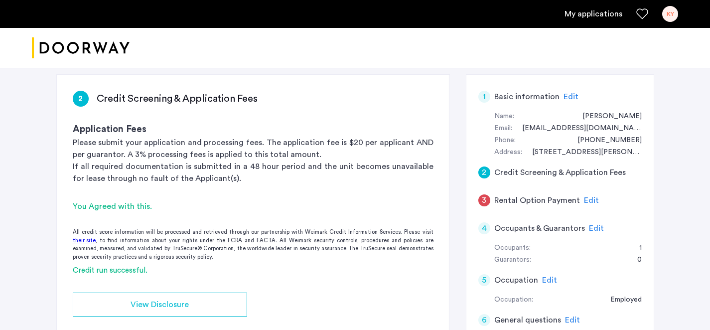
scroll to position [84, 0]
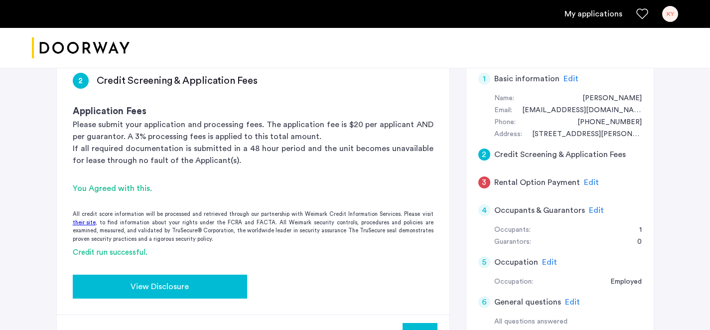
click at [204, 275] on button "View Disclosure" at bounding box center [160, 287] width 174 height 24
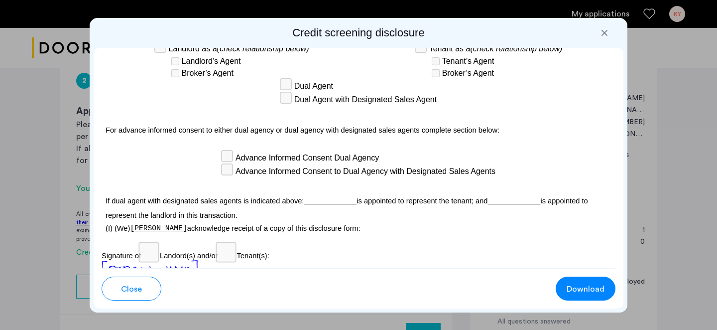
scroll to position [3053, 0]
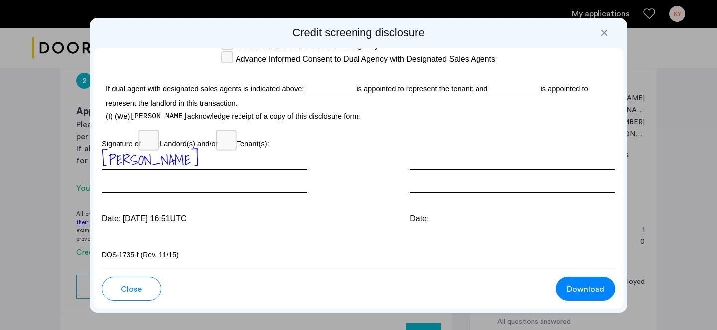
click at [573, 286] on span "Download" at bounding box center [586, 289] width 38 height 12
click at [670, 69] on div at bounding box center [358, 165] width 717 height 330
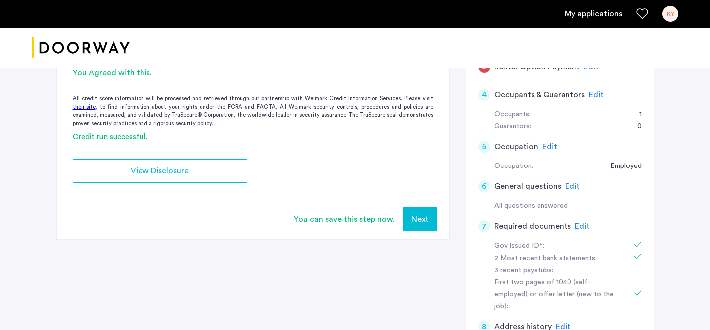
scroll to position [205, 0]
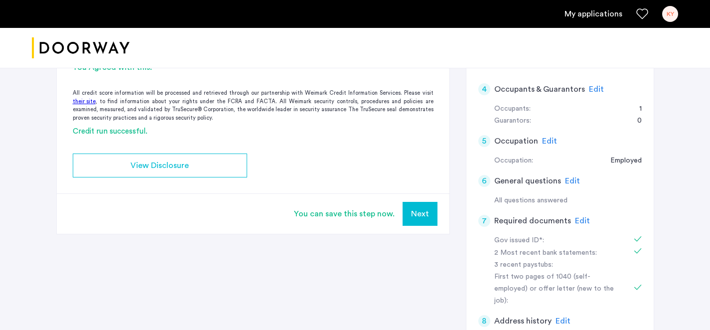
click at [407, 216] on button "Next" at bounding box center [420, 214] width 35 height 24
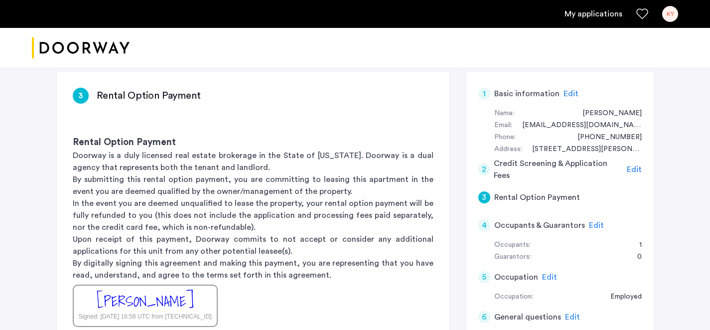
scroll to position [213, 0]
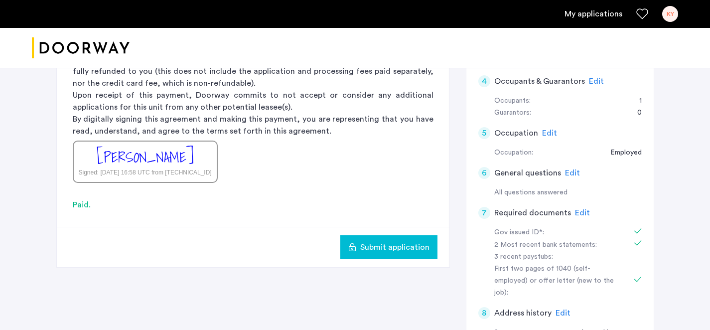
click at [397, 252] on span "Submit application" at bounding box center [394, 247] width 69 height 12
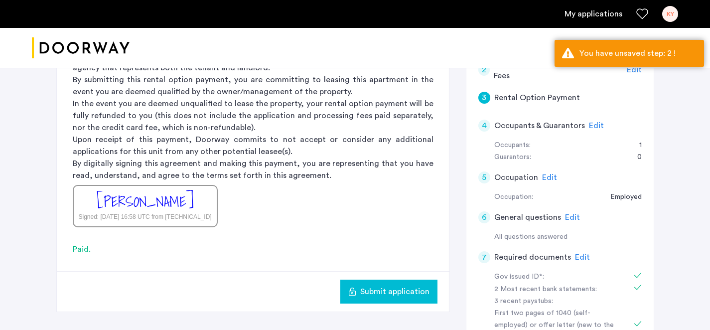
scroll to position [154, 0]
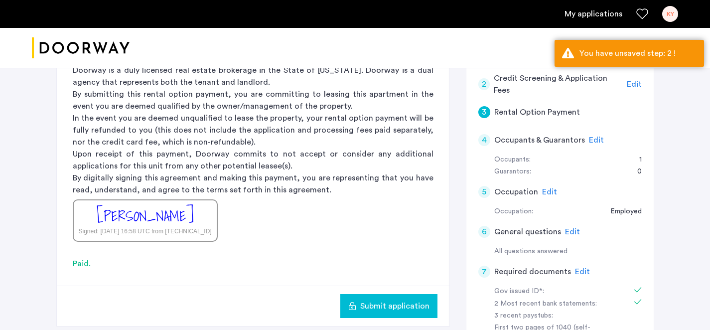
click at [635, 86] on span "Edit" at bounding box center [634, 84] width 15 height 8
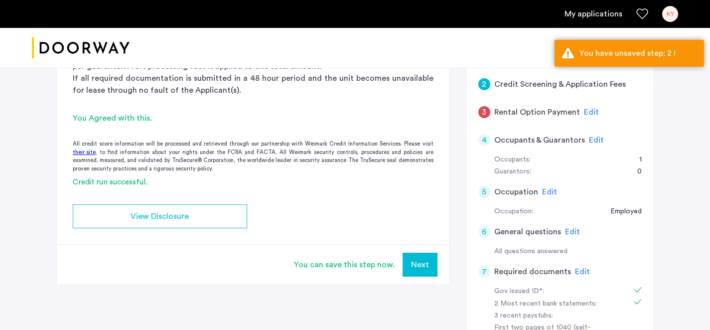
click at [357, 267] on div "You can save this step now." at bounding box center [344, 265] width 101 height 12
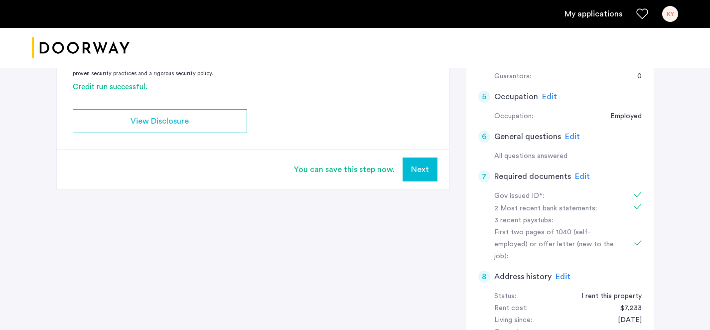
scroll to position [239, 0]
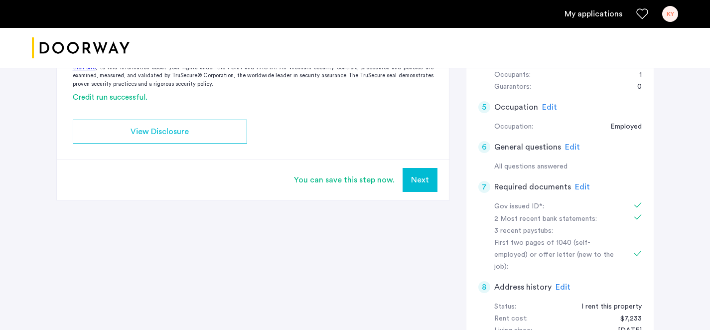
click at [572, 149] on span "Edit" at bounding box center [572, 147] width 15 height 8
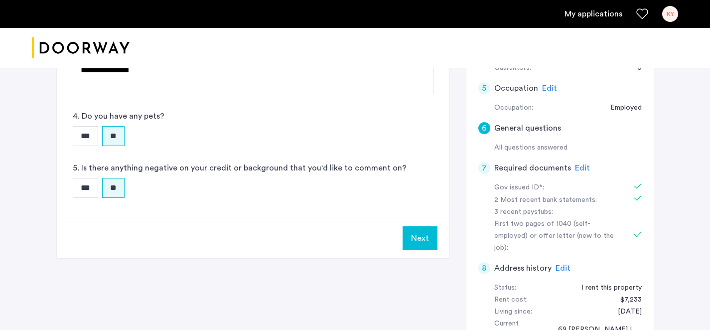
scroll to position [288, 0]
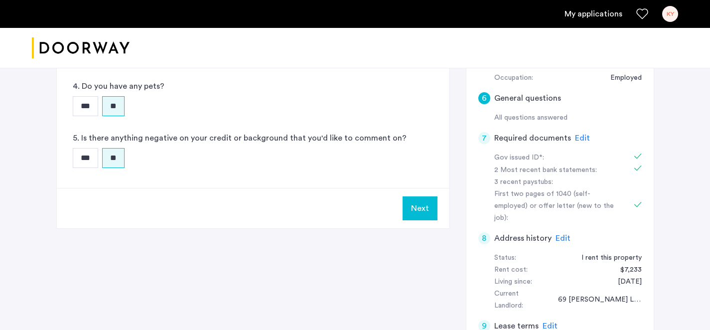
click at [429, 212] on button "Next" at bounding box center [420, 208] width 35 height 24
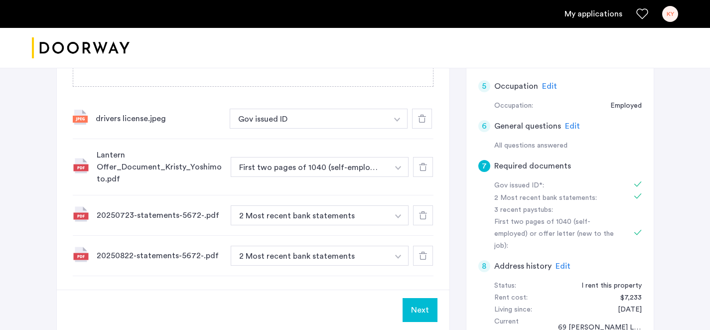
scroll to position [263, 0]
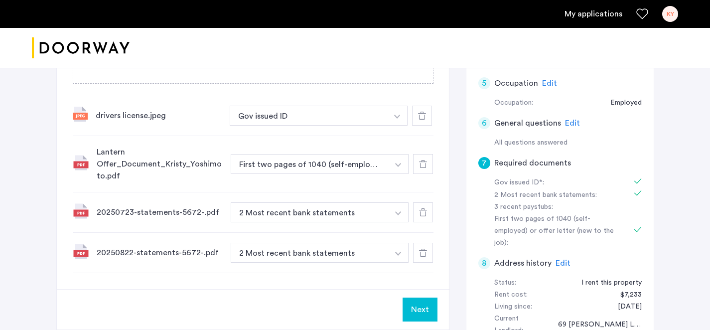
click at [423, 314] on button "Next" at bounding box center [420, 309] width 35 height 24
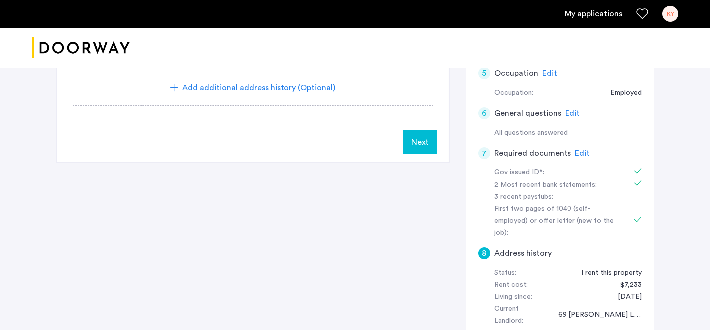
scroll to position [270, 0]
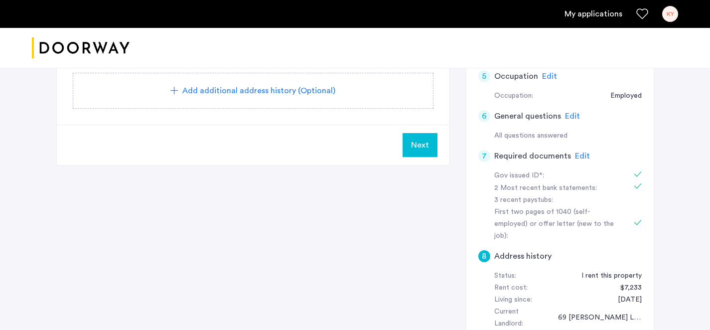
click at [417, 139] on span "Next" at bounding box center [420, 145] width 18 height 12
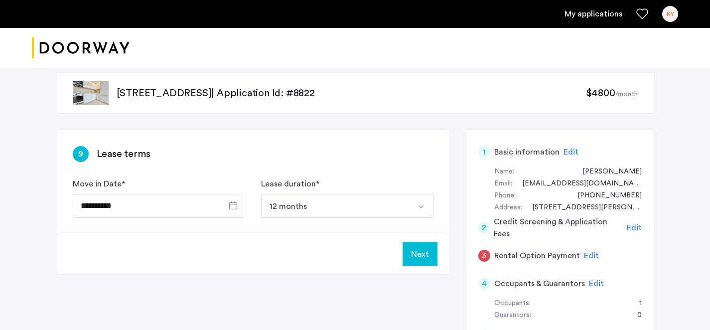
scroll to position [18, 0]
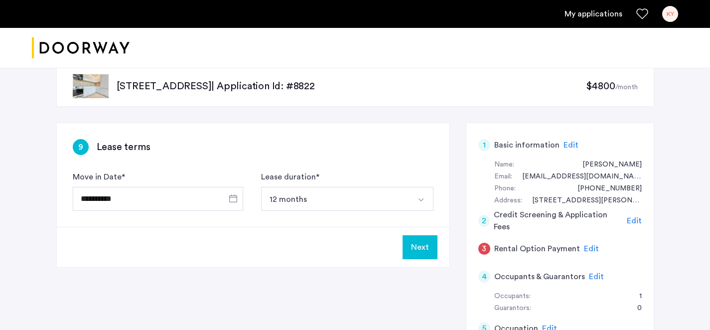
click at [420, 242] on button "Next" at bounding box center [420, 247] width 35 height 24
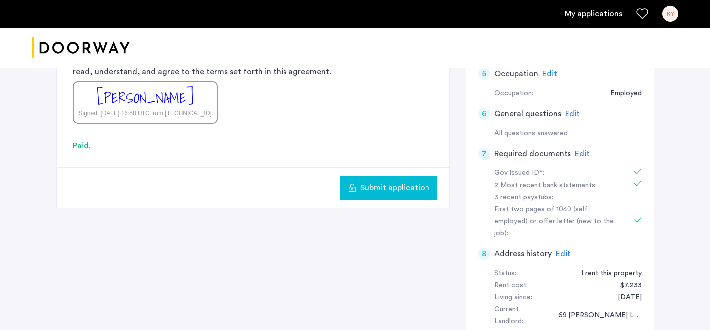
click at [404, 192] on span "Submit application" at bounding box center [394, 188] width 69 height 12
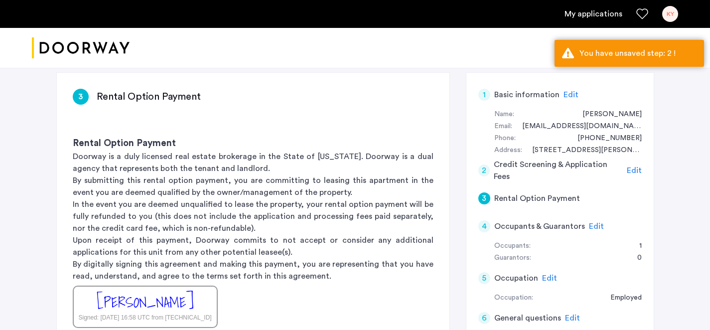
scroll to position [63, 0]
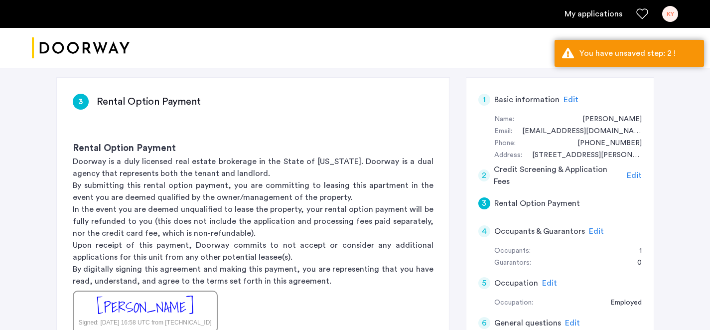
click at [634, 181] on div "2 Credit Screening & Application Fees Edit" at bounding box center [559, 175] width 163 height 28
click at [634, 174] on span "Edit" at bounding box center [634, 175] width 15 height 8
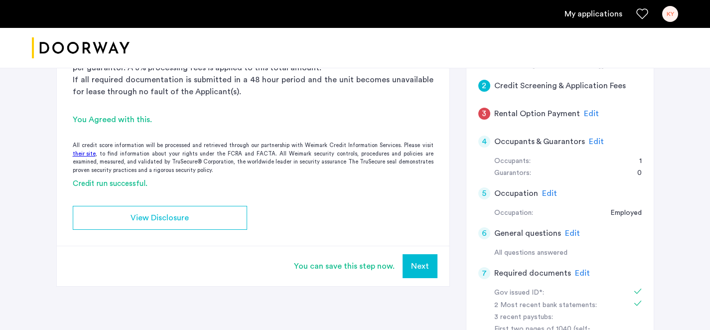
scroll to position [153, 0]
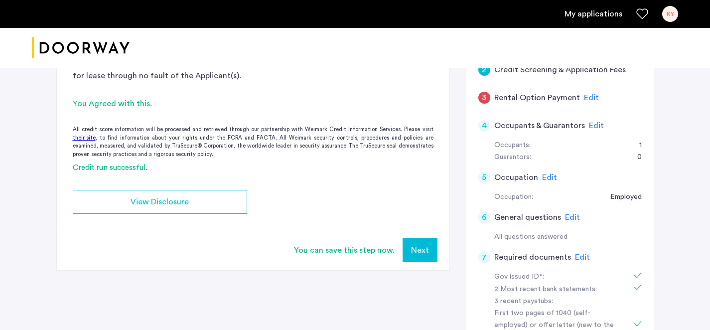
click at [348, 258] on div "You can save this step now. Next" at bounding box center [253, 250] width 393 height 40
click at [348, 250] on div "You can save this step now." at bounding box center [344, 250] width 101 height 12
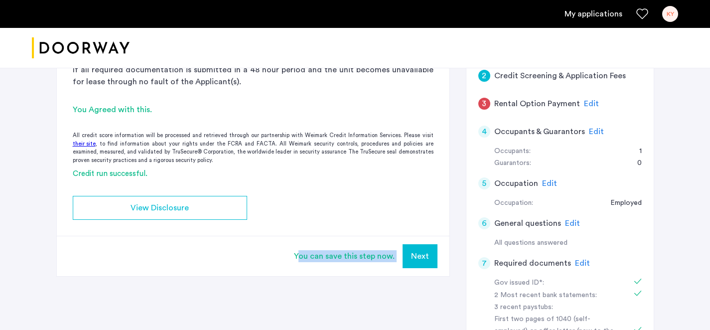
click at [404, 265] on button "Next" at bounding box center [420, 256] width 35 height 24
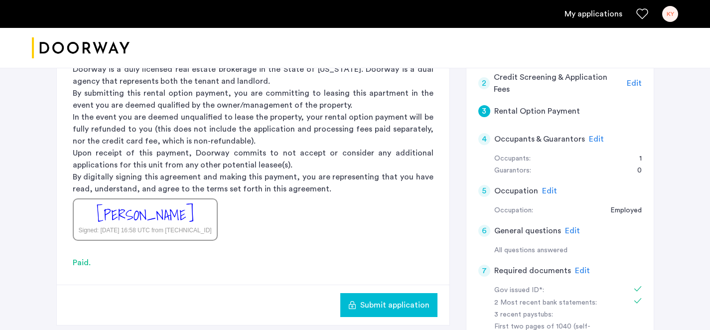
scroll to position [194, 0]
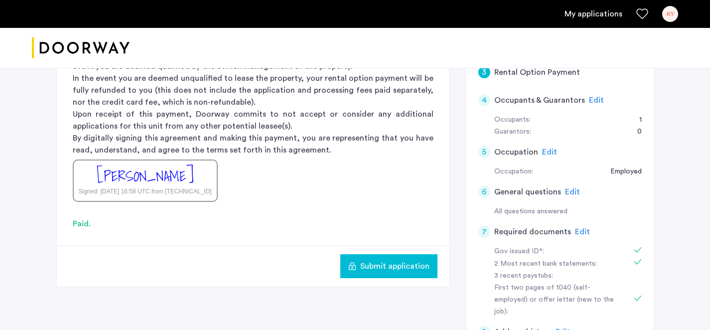
click at [396, 258] on button "Submit application" at bounding box center [388, 266] width 97 height 24
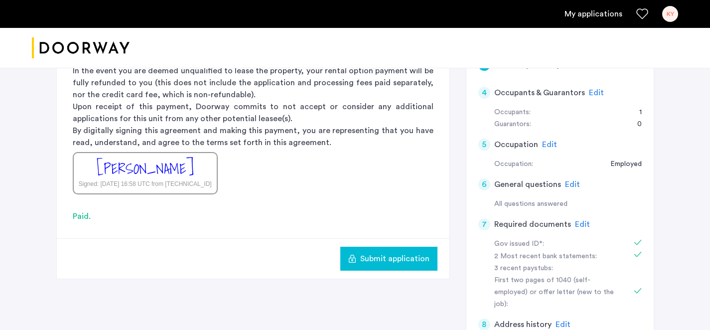
scroll to position [161, 0]
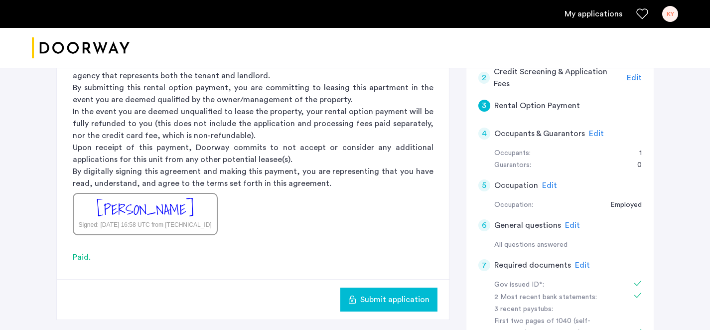
click at [388, 302] on span "Submit application" at bounding box center [394, 299] width 69 height 12
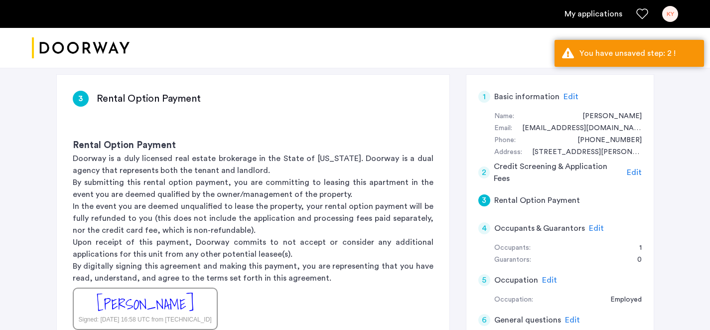
scroll to position [63, 0]
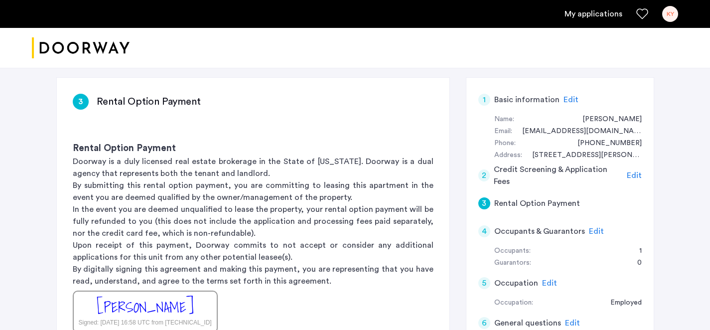
click at [632, 178] on span "Edit" at bounding box center [634, 175] width 15 height 8
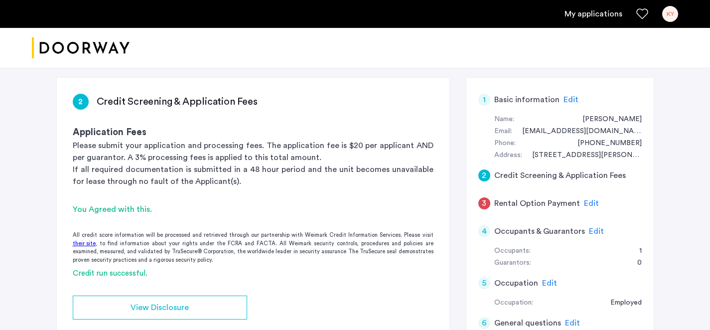
click at [527, 173] on h5 "Credit Screening & Application Fees" at bounding box center [560, 175] width 132 height 12
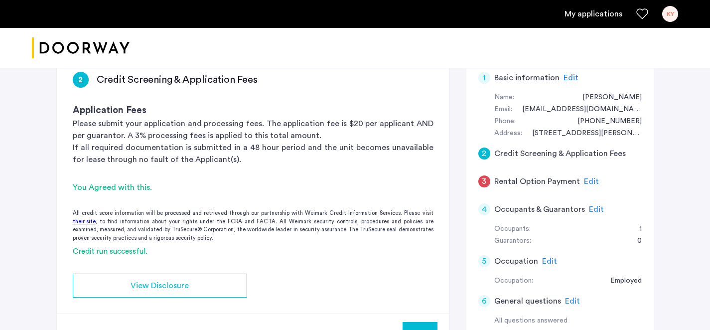
scroll to position [62, 0]
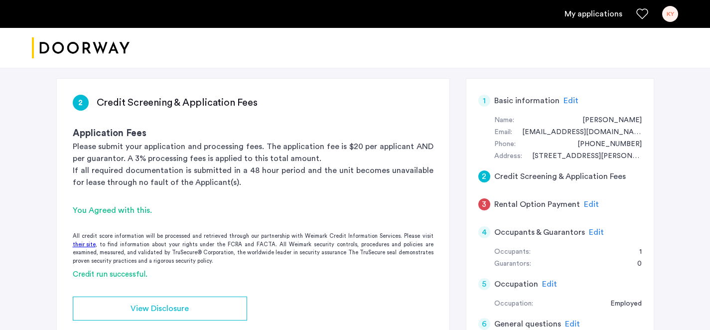
click at [127, 217] on app-credit-screening "2 Credit Screening & Application Fees Application Fees Please submit your appli…" at bounding box center [253, 228] width 393 height 298
click at [128, 209] on div "You Agreed with this." at bounding box center [253, 210] width 361 height 12
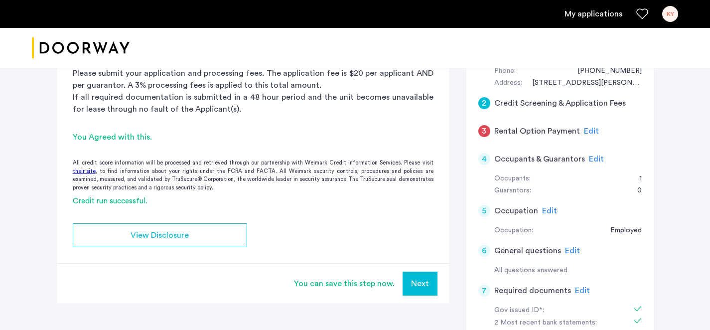
scroll to position [139, 0]
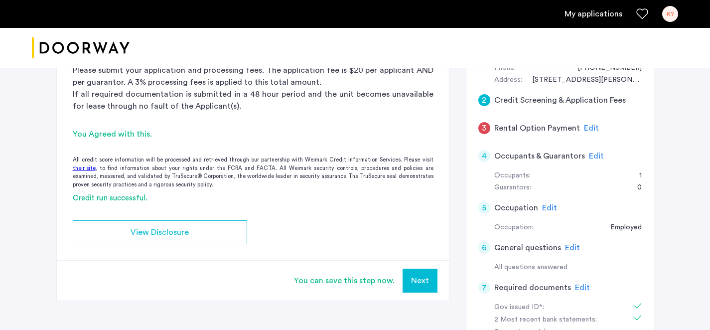
click at [325, 283] on div "You can save this step now." at bounding box center [344, 281] width 101 height 12
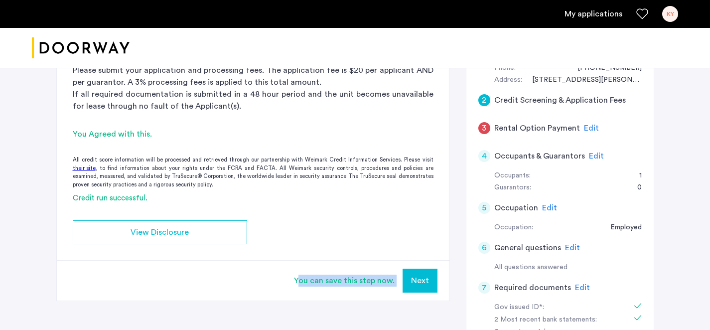
click at [379, 226] on app-credit-screening "2 Credit Screening & Application Fees Application Fees Please submit your appli…" at bounding box center [253, 151] width 393 height 298
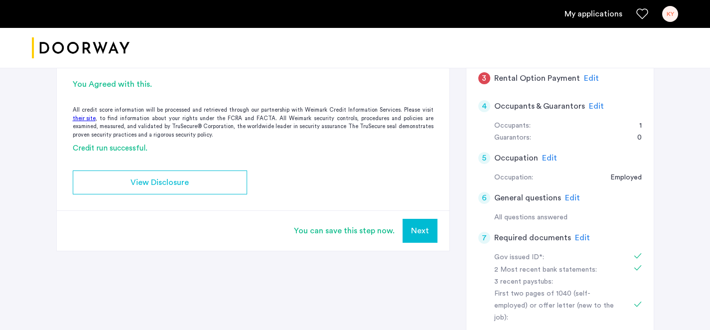
scroll to position [135, 0]
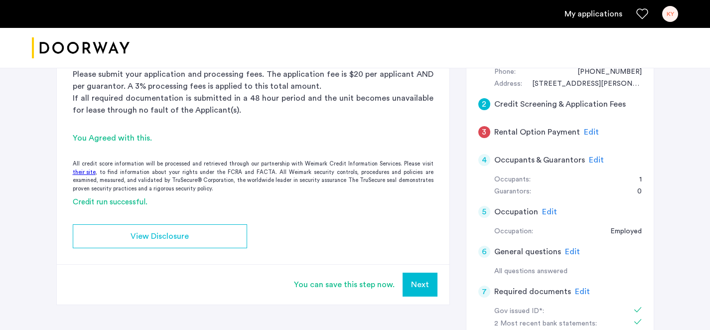
click at [588, 134] on span "Edit" at bounding box center [591, 132] width 15 height 8
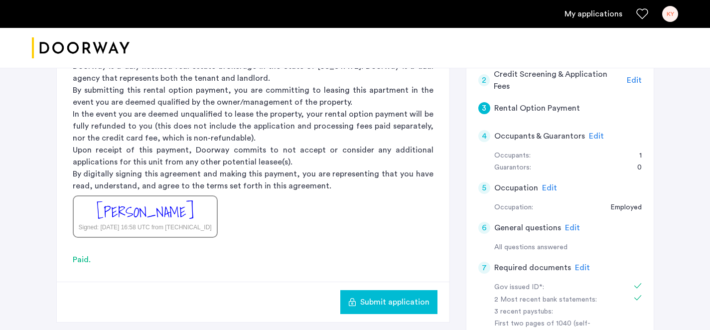
scroll to position [159, 0]
click at [360, 297] on div "Submit application" at bounding box center [388, 301] width 81 height 12
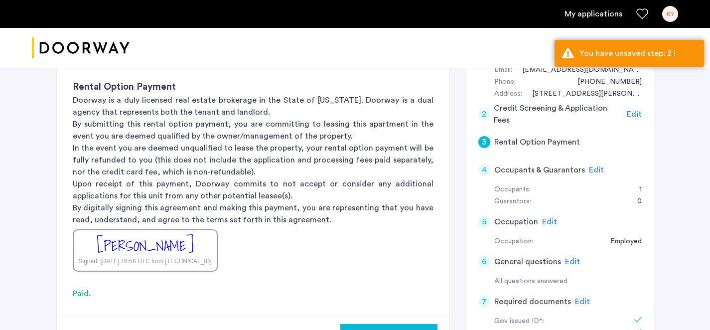
scroll to position [123, 0]
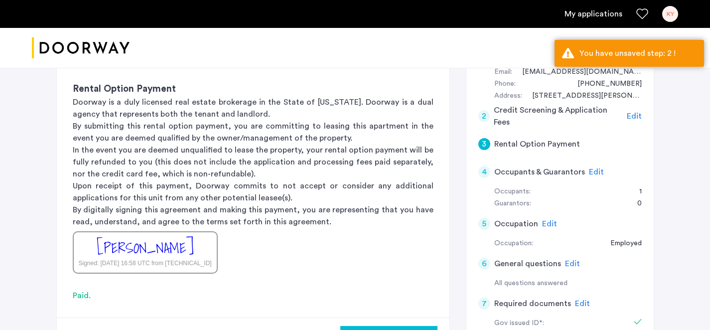
click at [632, 114] on span "Edit" at bounding box center [634, 116] width 15 height 8
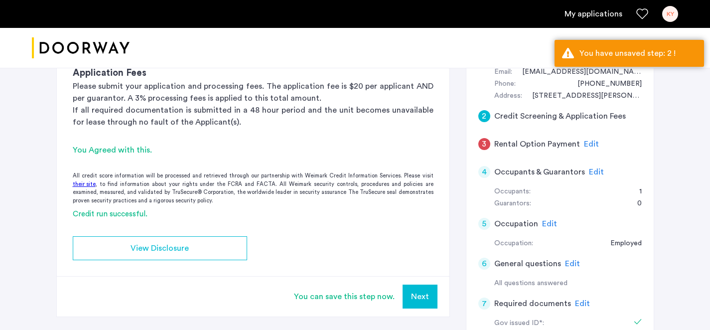
click at [420, 306] on button "Next" at bounding box center [420, 296] width 35 height 24
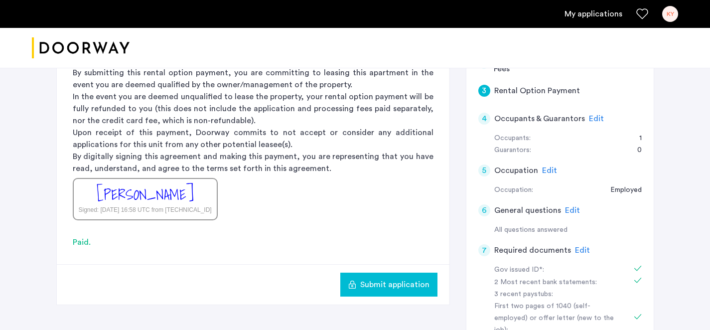
scroll to position [270, 0]
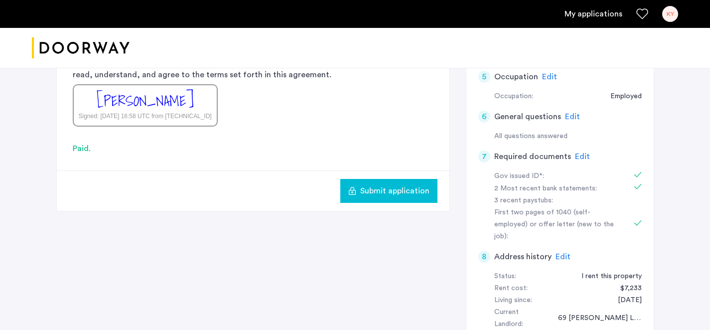
click at [380, 193] on span "Submit application" at bounding box center [394, 191] width 69 height 12
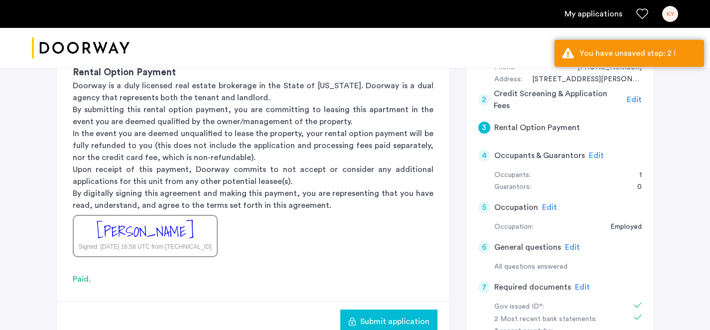
scroll to position [124, 0]
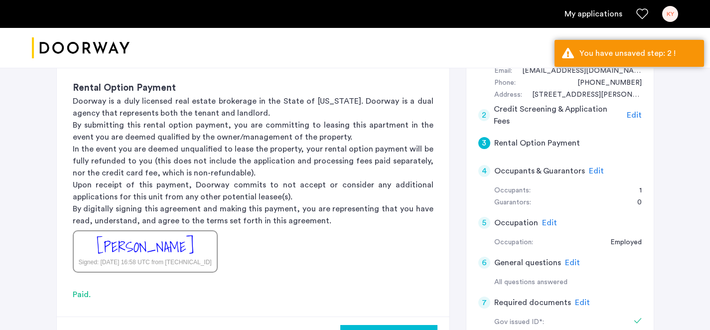
click at [639, 109] on div "Edit" at bounding box center [634, 115] width 15 height 12
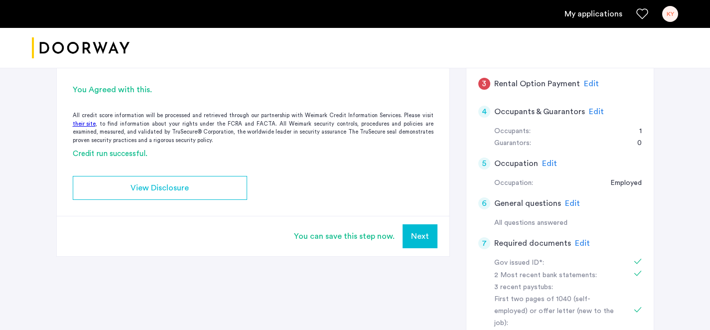
scroll to position [208, 0]
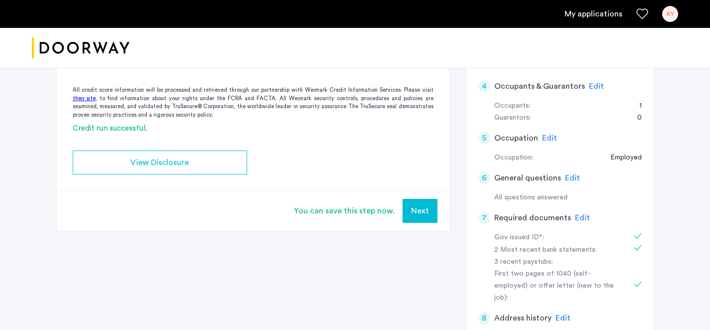
click at [431, 209] on button "Next" at bounding box center [420, 211] width 35 height 24
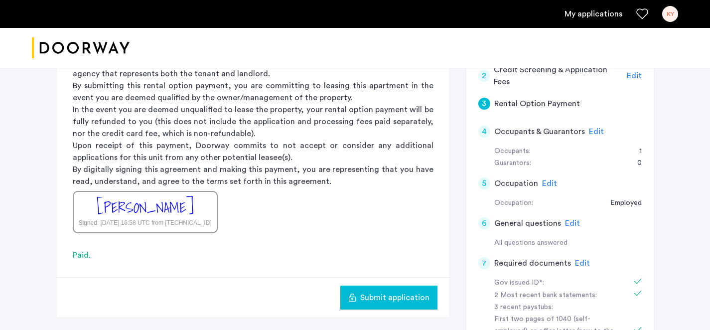
scroll to position [171, 0]
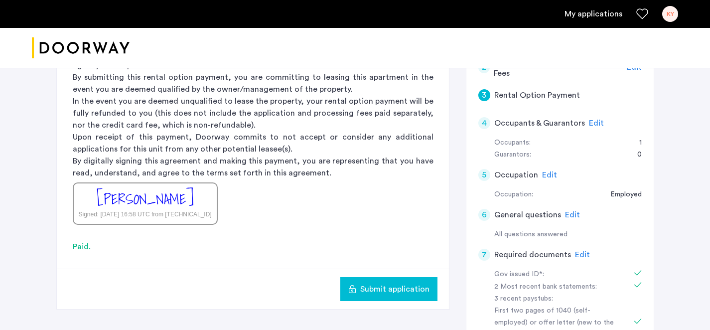
click at [402, 284] on span "Submit application" at bounding box center [394, 289] width 69 height 12
click at [409, 284] on span "Submit application" at bounding box center [394, 289] width 69 height 12
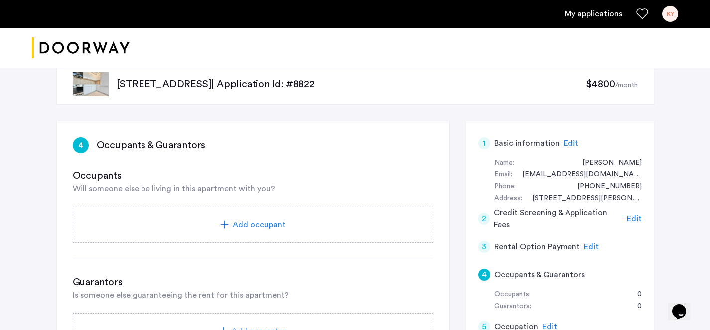
scroll to position [18, 0]
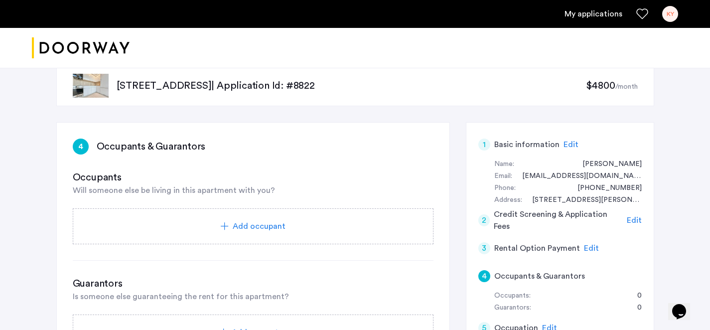
click at [637, 220] on span "Edit" at bounding box center [634, 220] width 15 height 8
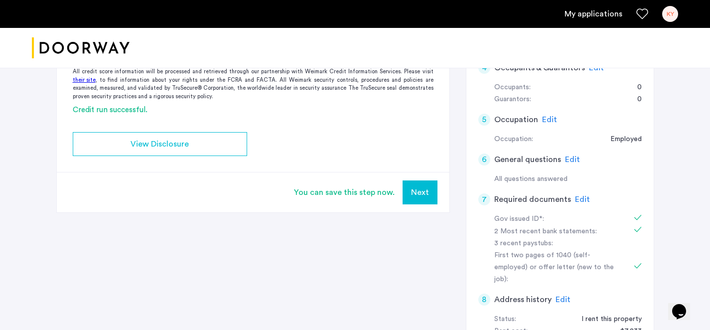
scroll to position [137, 0]
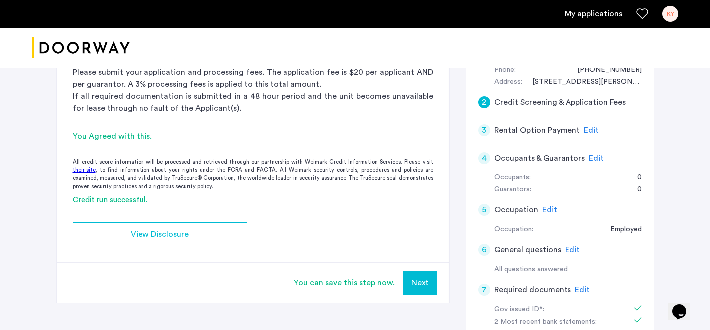
click at [417, 271] on button "Next" at bounding box center [420, 283] width 35 height 24
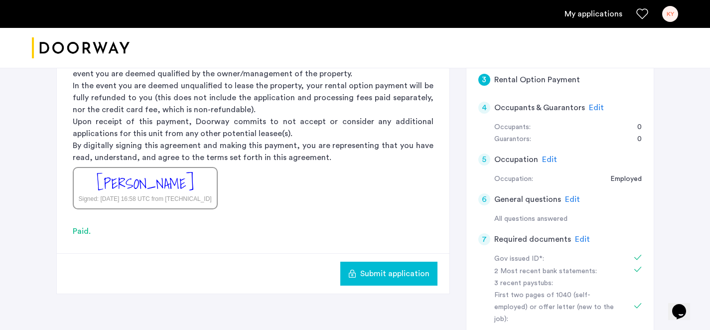
scroll to position [230, 0]
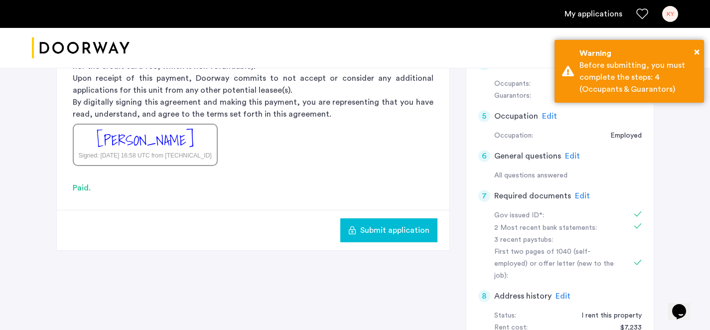
click at [404, 230] on span "Submit application" at bounding box center [394, 230] width 69 height 12
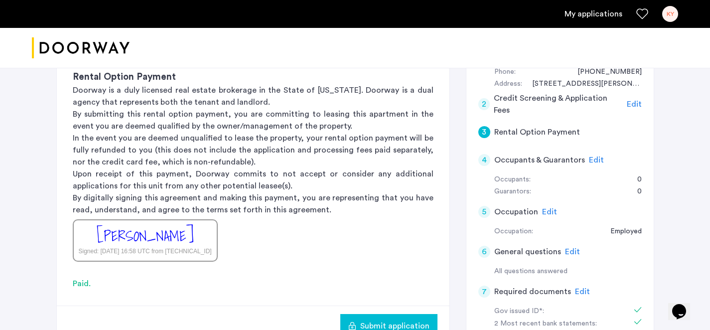
scroll to position [134, 0]
click at [594, 162] on span "Edit" at bounding box center [596, 160] width 15 height 8
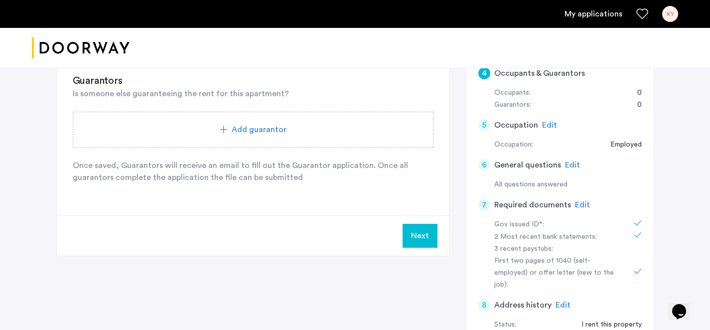
scroll to position [225, 0]
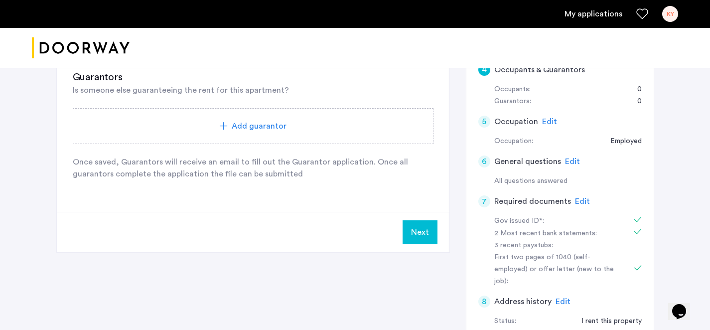
click at [419, 226] on button "Next" at bounding box center [420, 232] width 35 height 24
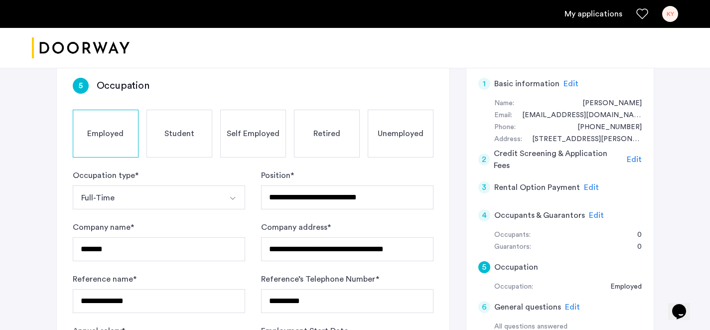
scroll to position [69, 0]
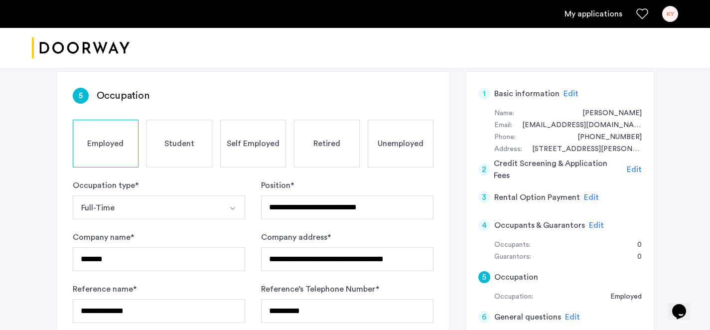
click at [592, 222] on span "Edit" at bounding box center [596, 225] width 15 height 8
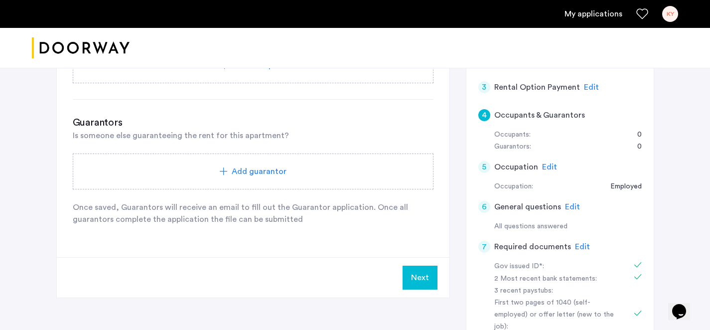
scroll to position [183, 0]
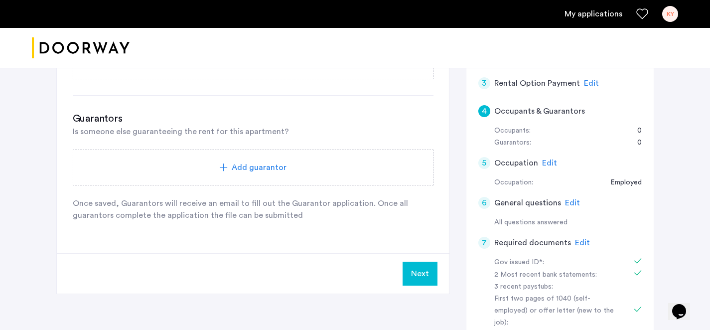
click at [418, 267] on button "Next" at bounding box center [420, 274] width 35 height 24
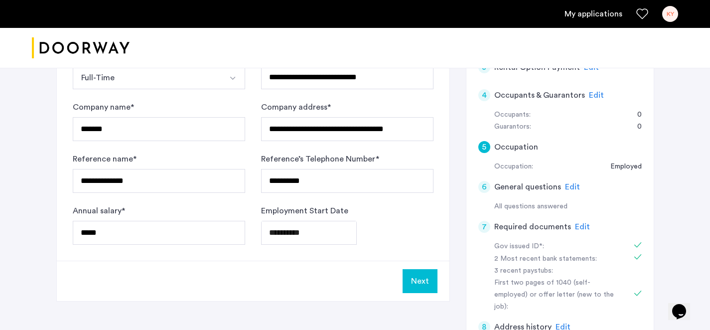
scroll to position [201, 0]
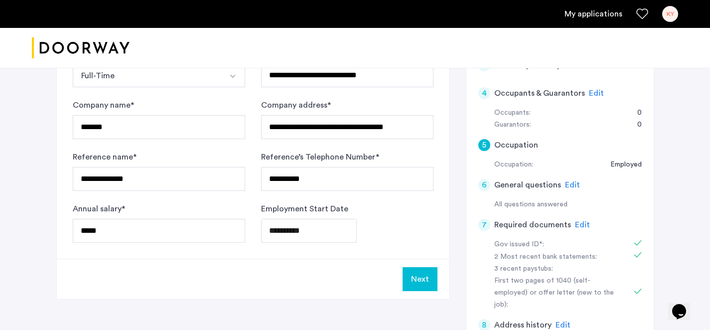
click at [425, 285] on button "Next" at bounding box center [420, 279] width 35 height 24
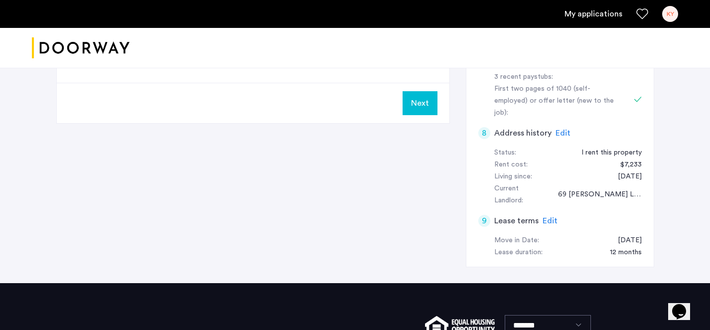
scroll to position [393, 0]
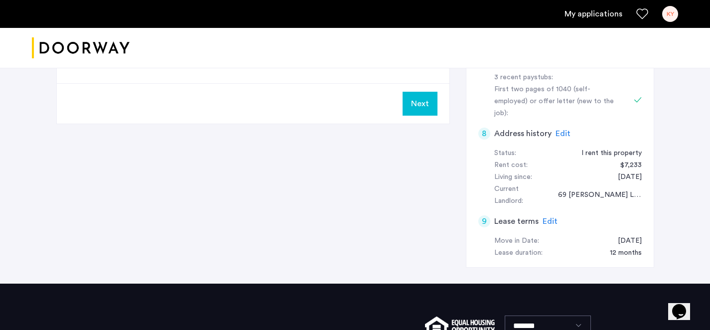
click at [422, 109] on button "Next" at bounding box center [420, 104] width 35 height 24
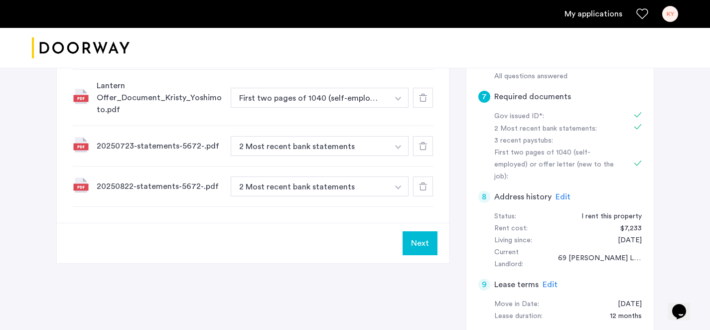
scroll to position [340, 0]
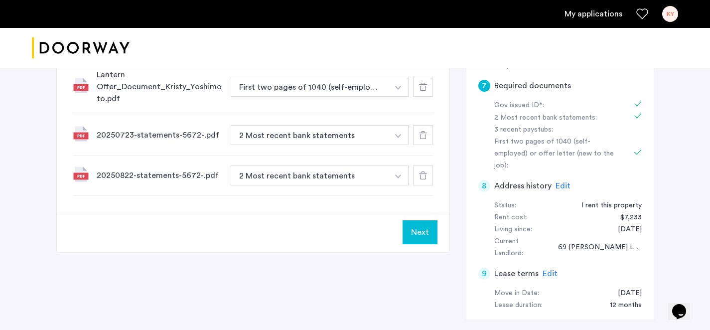
click at [424, 235] on button "Next" at bounding box center [420, 232] width 35 height 24
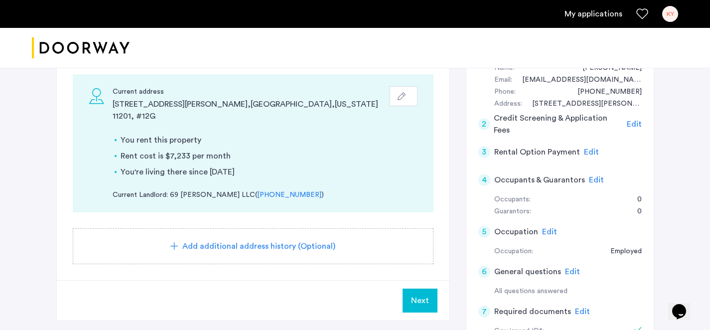
scroll to position [120, 0]
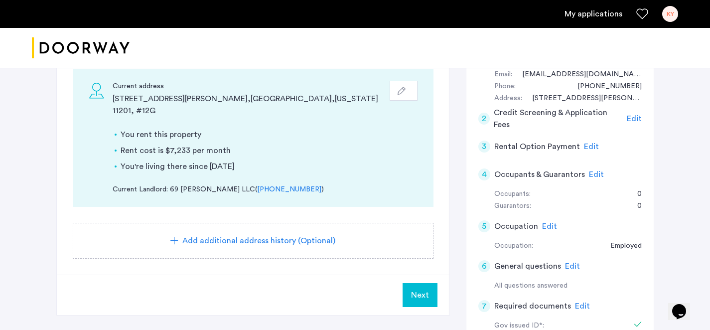
click at [419, 289] on span "Next" at bounding box center [420, 295] width 18 height 12
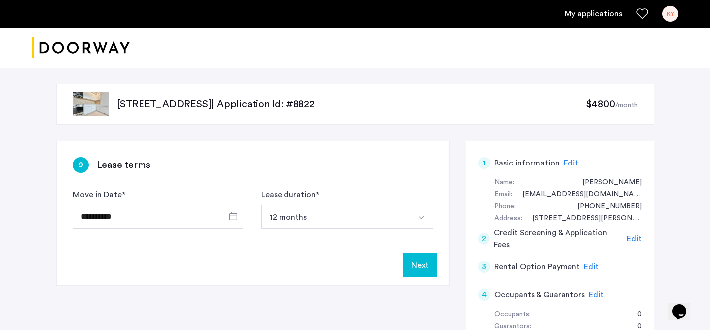
click at [416, 263] on button "Next" at bounding box center [420, 265] width 35 height 24
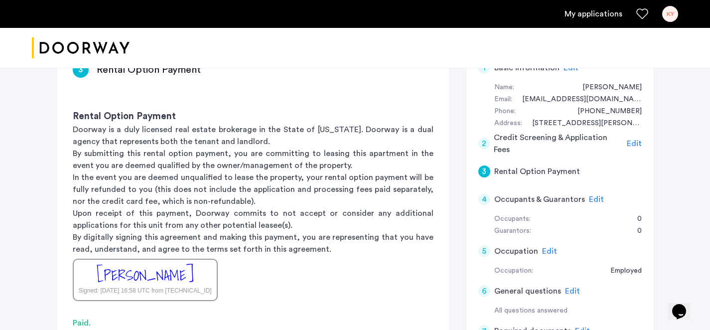
scroll to position [229, 0]
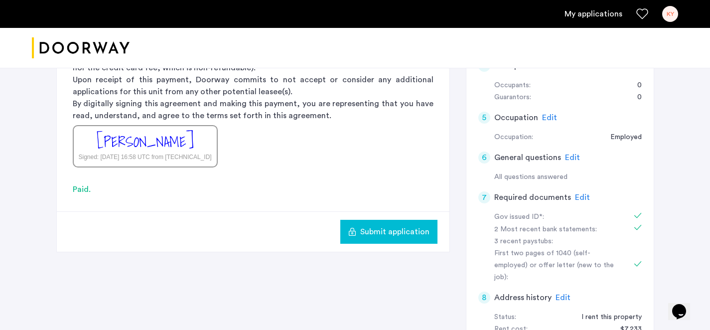
click at [411, 233] on span "Submit application" at bounding box center [394, 232] width 69 height 12
